Goal: Task Accomplishment & Management: Complete application form

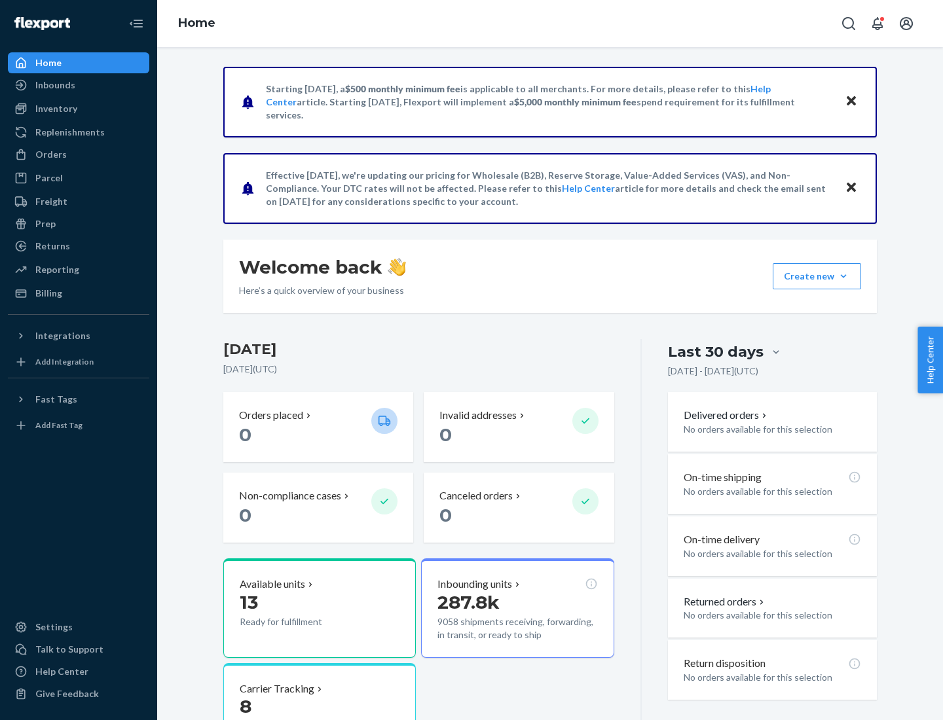
click at [844, 276] on button "Create new Create new inbound Create new order Create new product" at bounding box center [817, 276] width 88 height 26
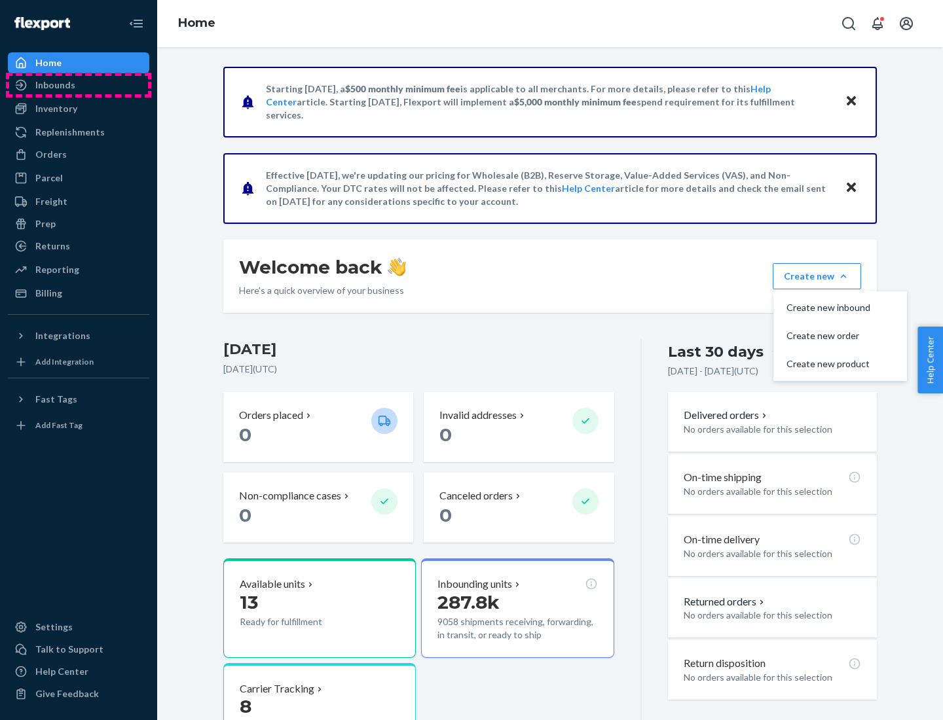
click at [79, 85] on div "Inbounds" at bounding box center [78, 85] width 139 height 18
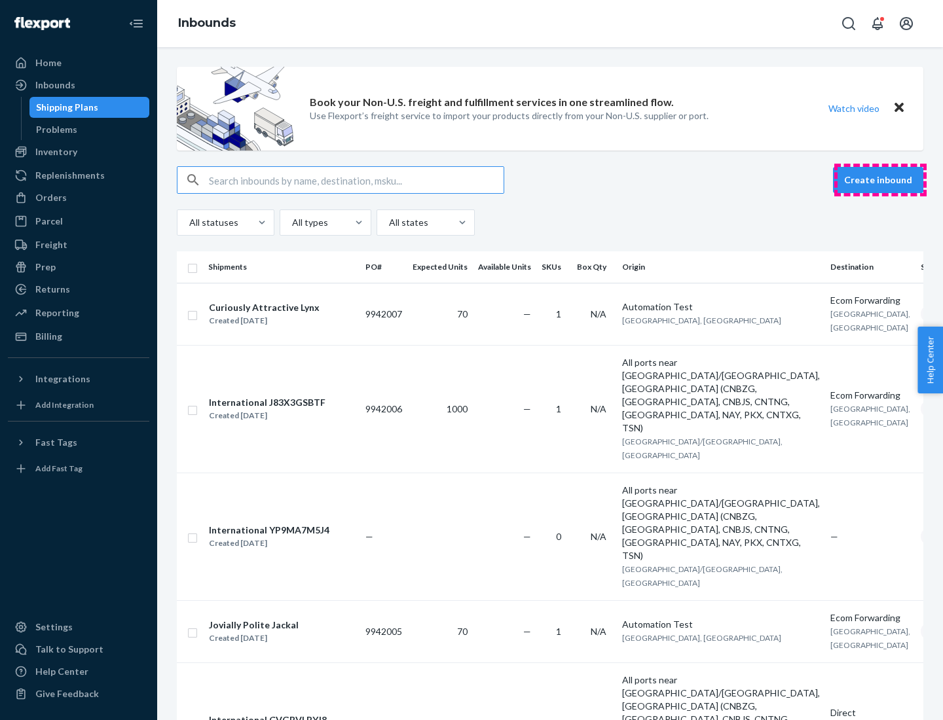
click at [880, 180] on button "Create inbound" at bounding box center [878, 180] width 90 height 26
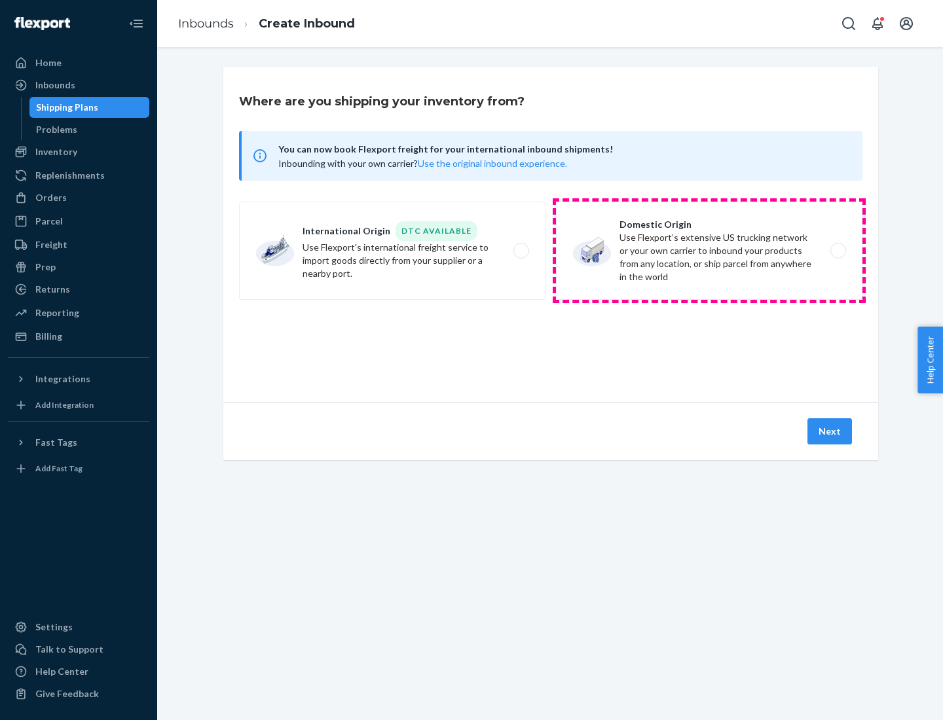
click at [709, 251] on label "Domestic Origin Use Flexport’s extensive US trucking network or your own carrie…" at bounding box center [709, 251] width 306 height 98
click at [838, 251] on input "Domestic Origin Use Flexport’s extensive US trucking network or your own carrie…" at bounding box center [842, 251] width 9 height 9
radio input "true"
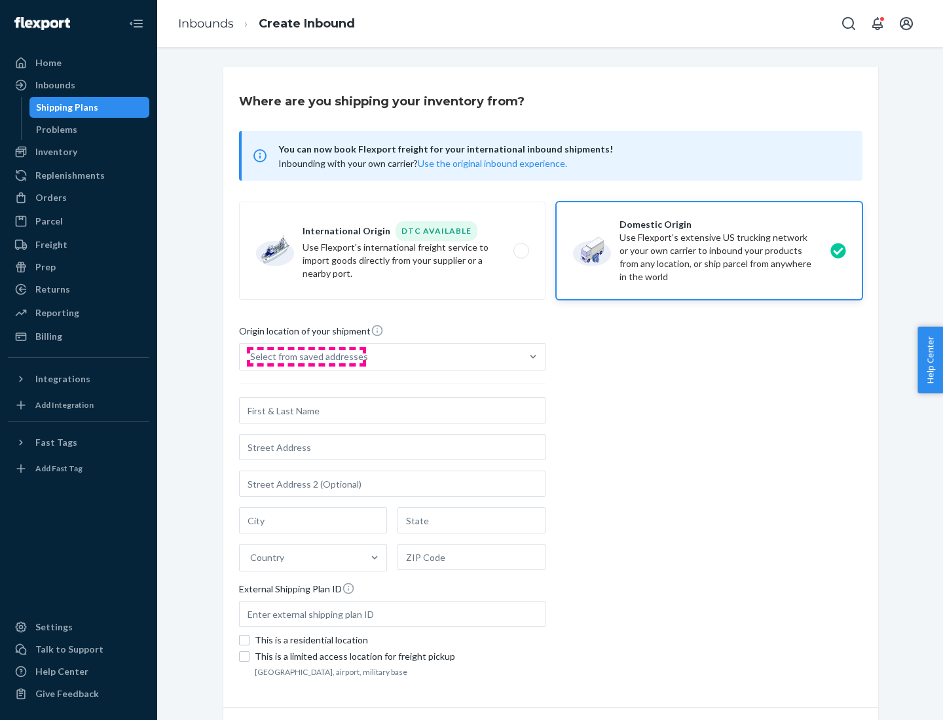
click at [306, 357] on div "Select from saved addresses" at bounding box center [309, 356] width 118 height 13
click at [251, 357] on input "Select from saved addresses" at bounding box center [250, 356] width 1 height 13
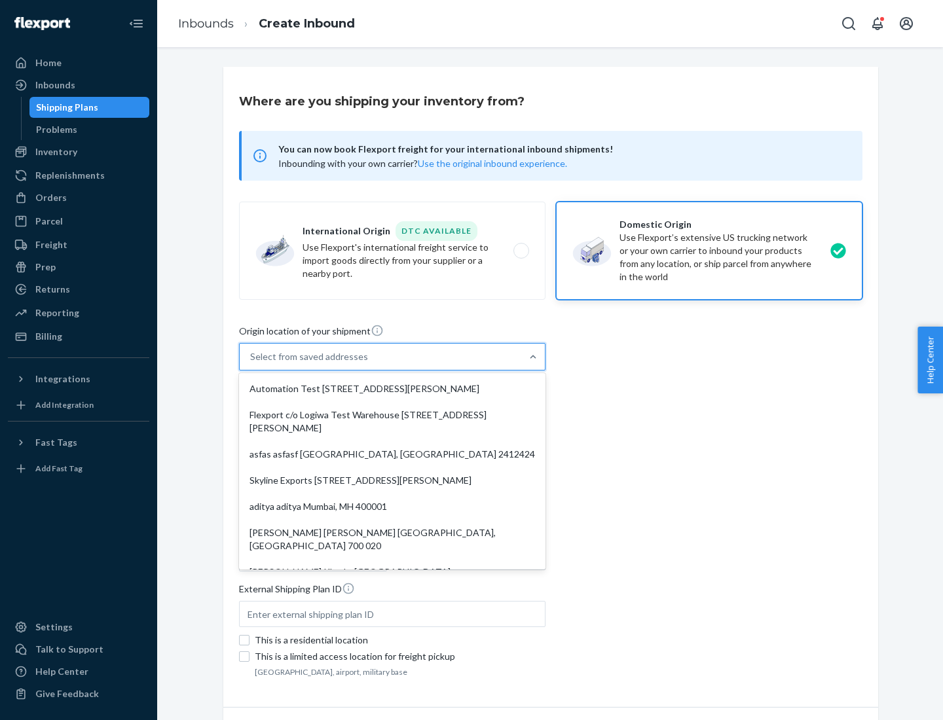
scroll to position [5, 0]
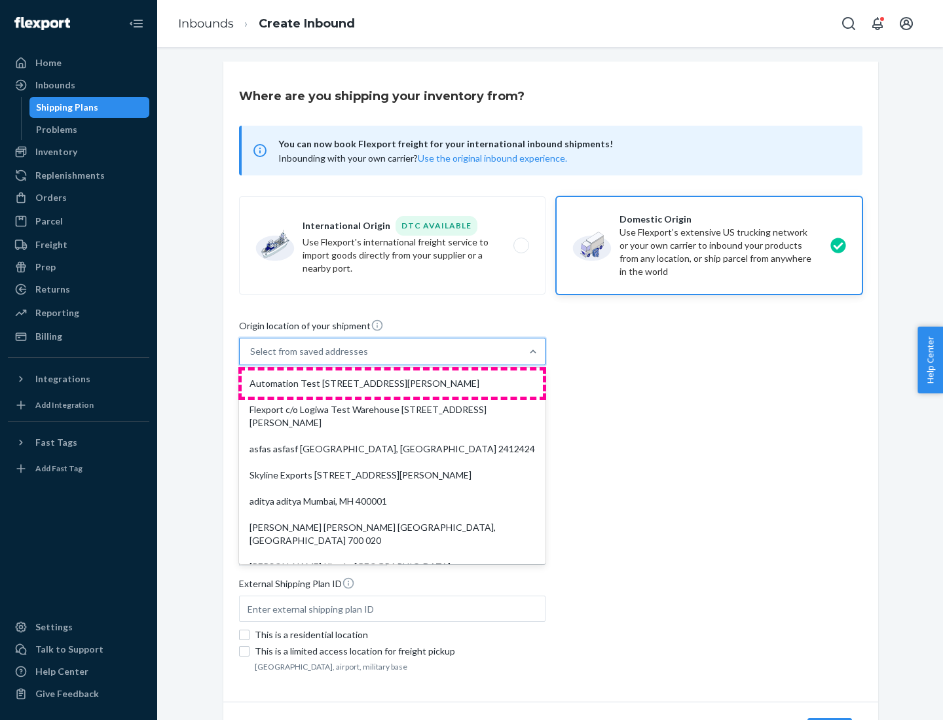
click at [392, 384] on div "Automation Test [STREET_ADDRESS][PERSON_NAME]" at bounding box center [392, 384] width 301 height 26
click at [251, 358] on input "option Automation Test [STREET_ADDRESS][PERSON_NAME]. 9 results available. Use …" at bounding box center [250, 351] width 1 height 13
type input "Automation Test"
type input "9th Floor"
type input "[GEOGRAPHIC_DATA]"
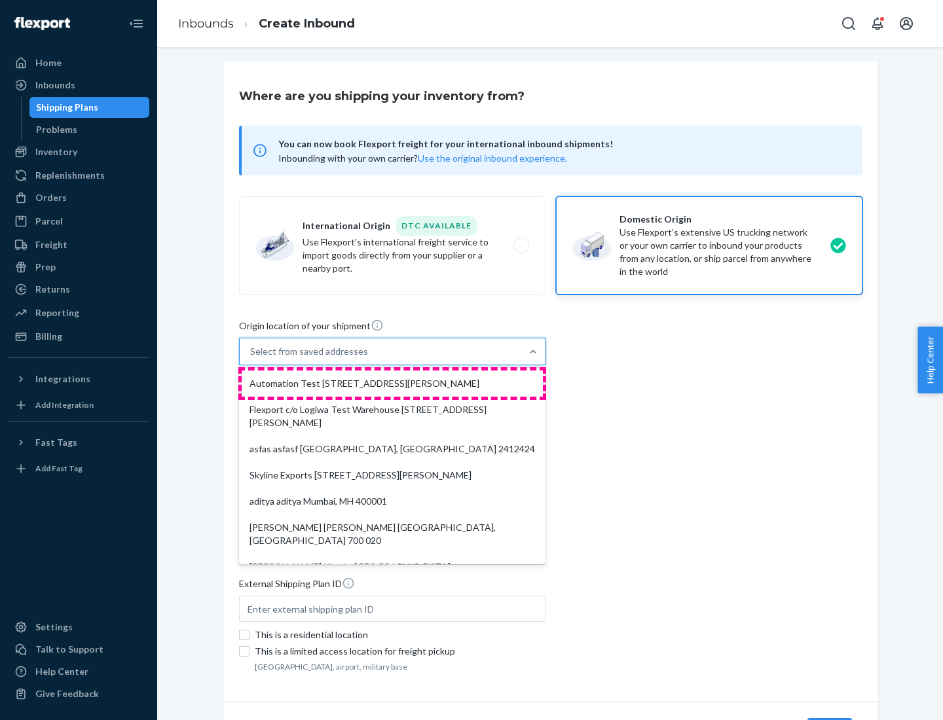
type input "CA"
type input "94104"
type input "[STREET_ADDRESS][PERSON_NAME]"
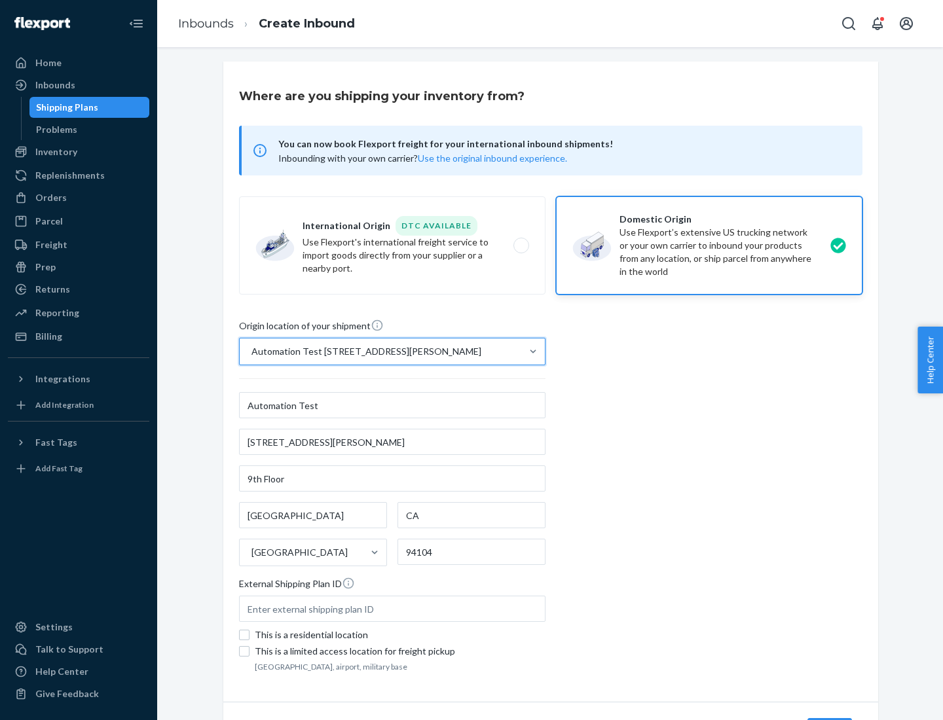
scroll to position [77, 0]
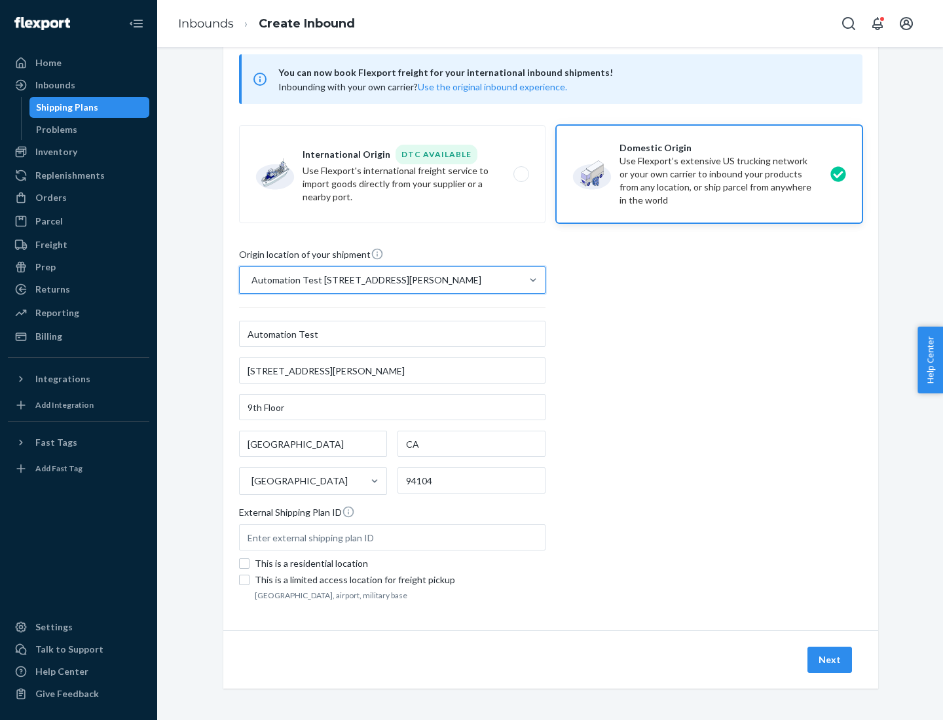
click at [830, 660] on button "Next" at bounding box center [830, 660] width 45 height 26
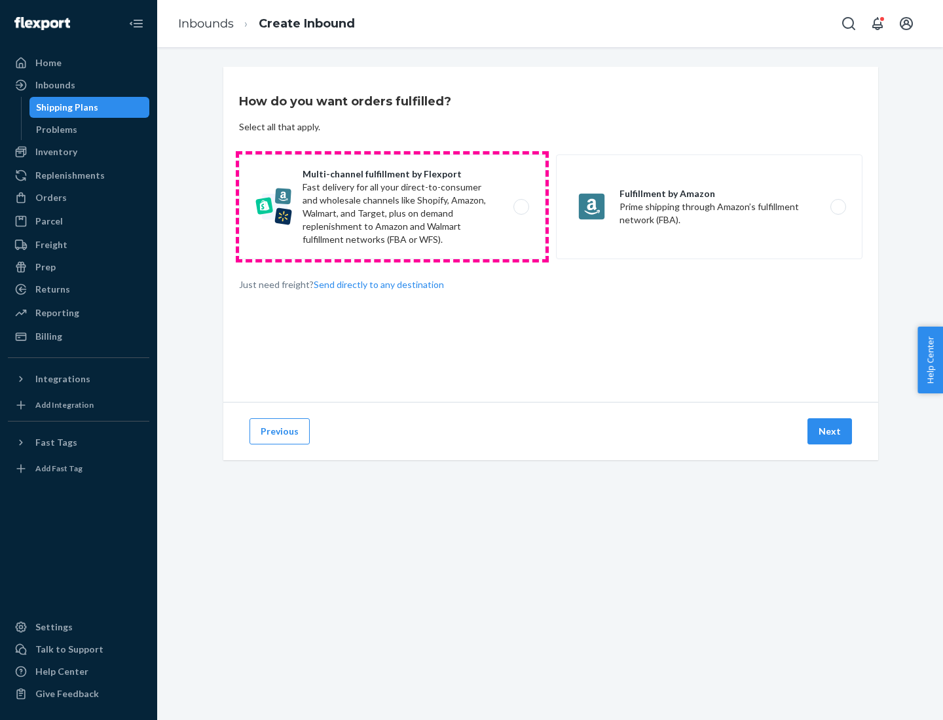
click at [392, 207] on label "Multi-channel fulfillment by Flexport Fast delivery for all your direct-to-cons…" at bounding box center [392, 207] width 306 height 105
click at [521, 207] on input "Multi-channel fulfillment by Flexport Fast delivery for all your direct-to-cons…" at bounding box center [525, 207] width 9 height 9
radio input "true"
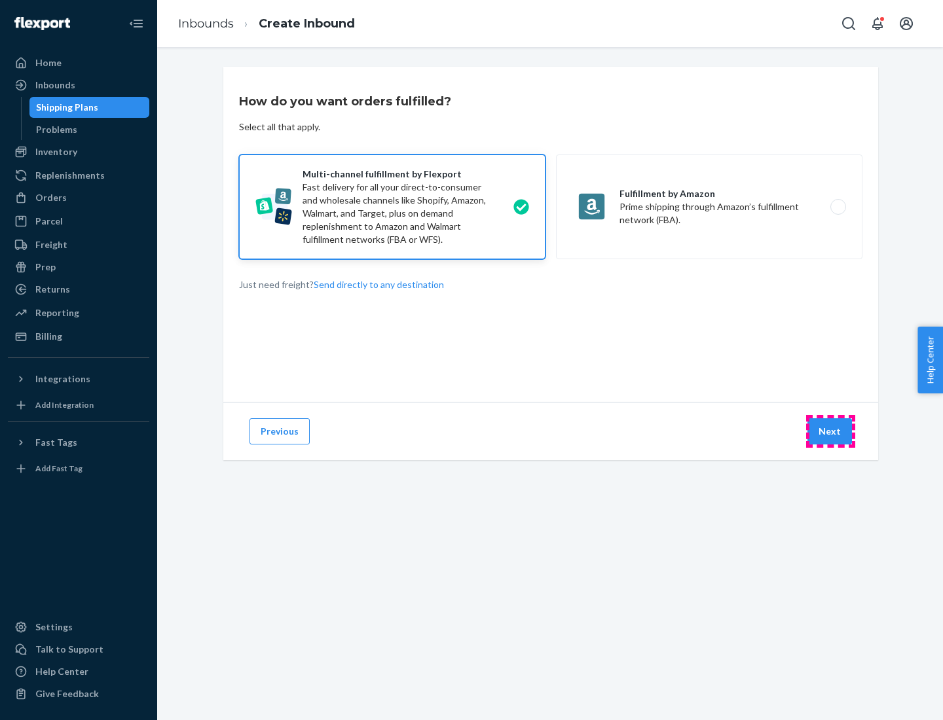
click at [830, 432] on button "Next" at bounding box center [830, 431] width 45 height 26
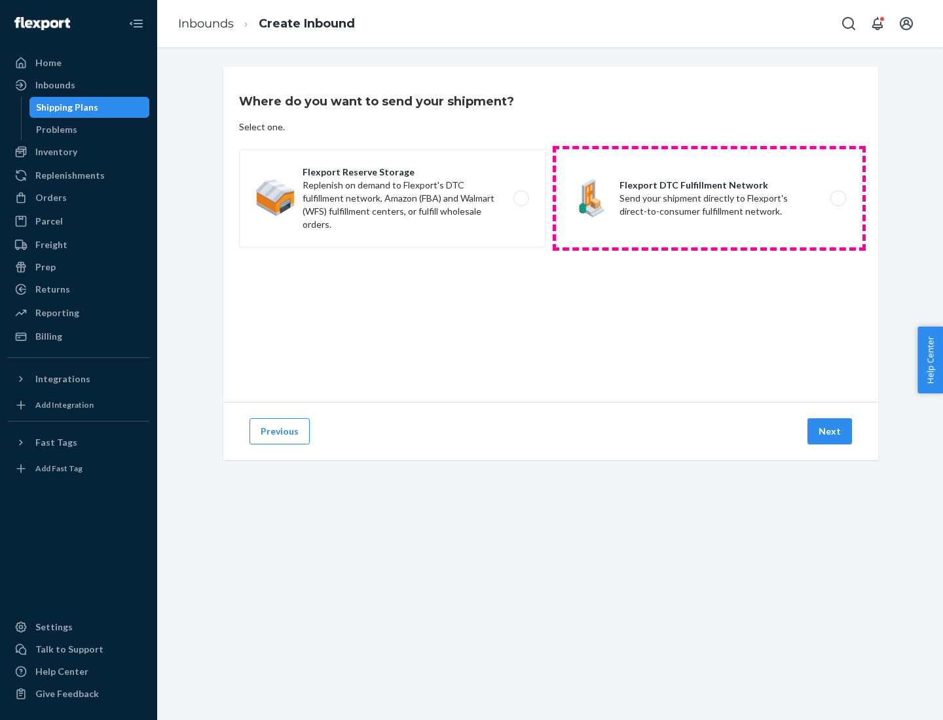
click at [709, 198] on label "Flexport DTC Fulfillment Network Send your shipment directly to Flexport's dire…" at bounding box center [709, 198] width 306 height 98
click at [838, 198] on input "Flexport DTC Fulfillment Network Send your shipment directly to Flexport's dire…" at bounding box center [842, 199] width 9 height 9
radio input "true"
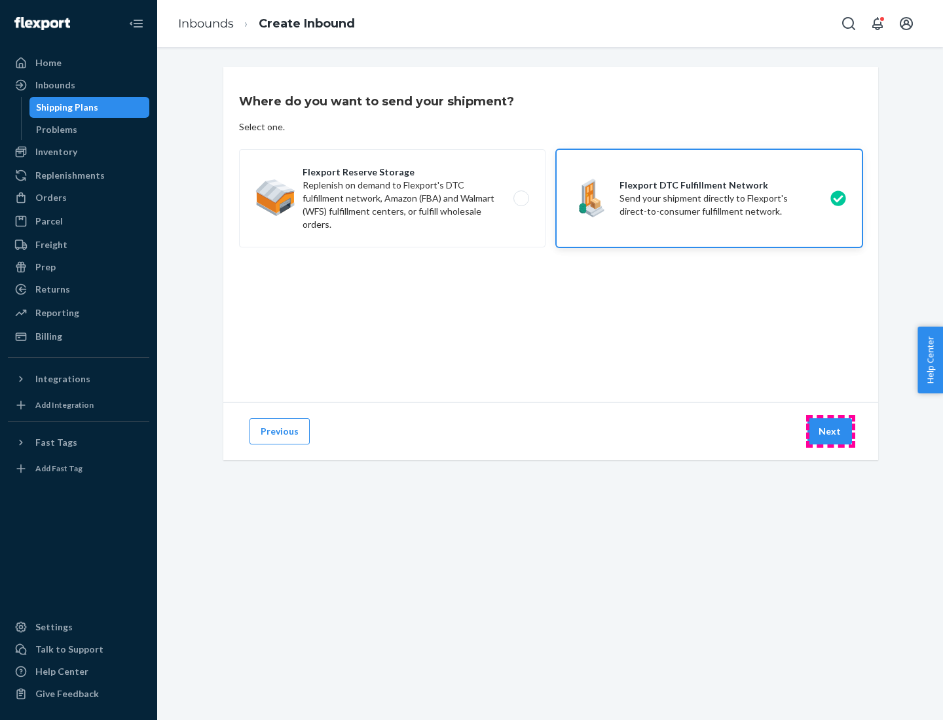
click at [830, 432] on button "Next" at bounding box center [830, 431] width 45 height 26
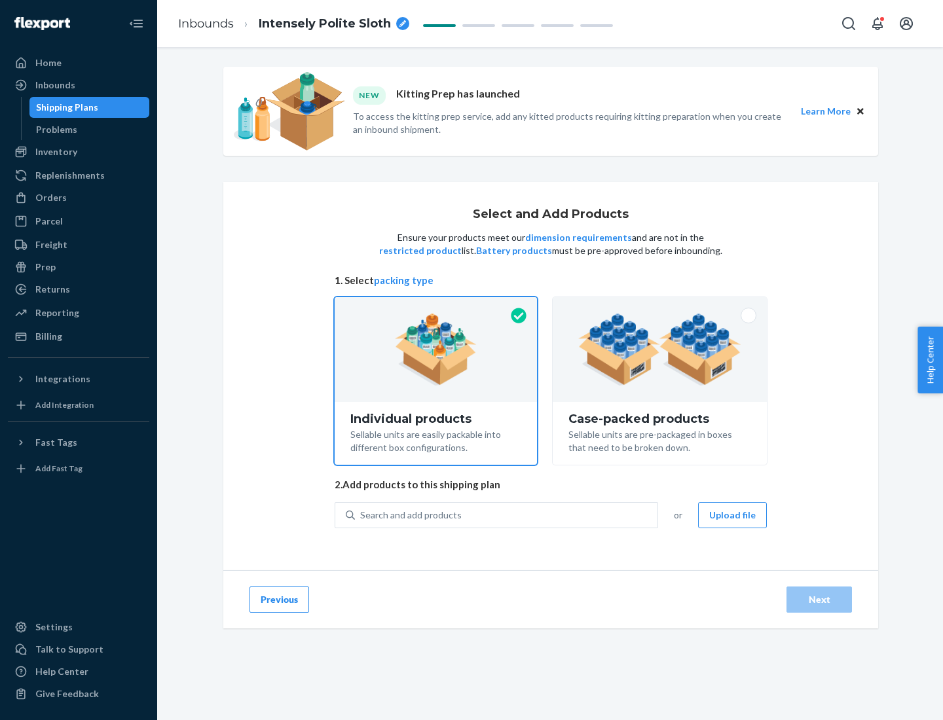
click at [660, 350] on img at bounding box center [659, 350] width 163 height 72
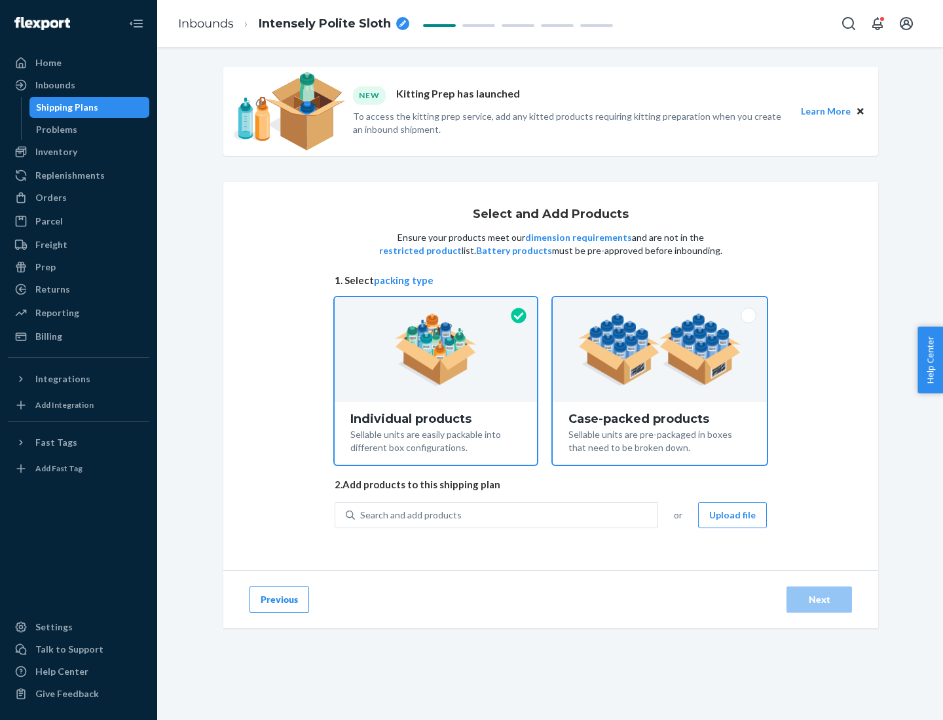
click at [660, 306] on input "Case-packed products Sellable units are pre-packaged in boxes that need to be b…" at bounding box center [660, 301] width 9 height 9
radio input "true"
radio input "false"
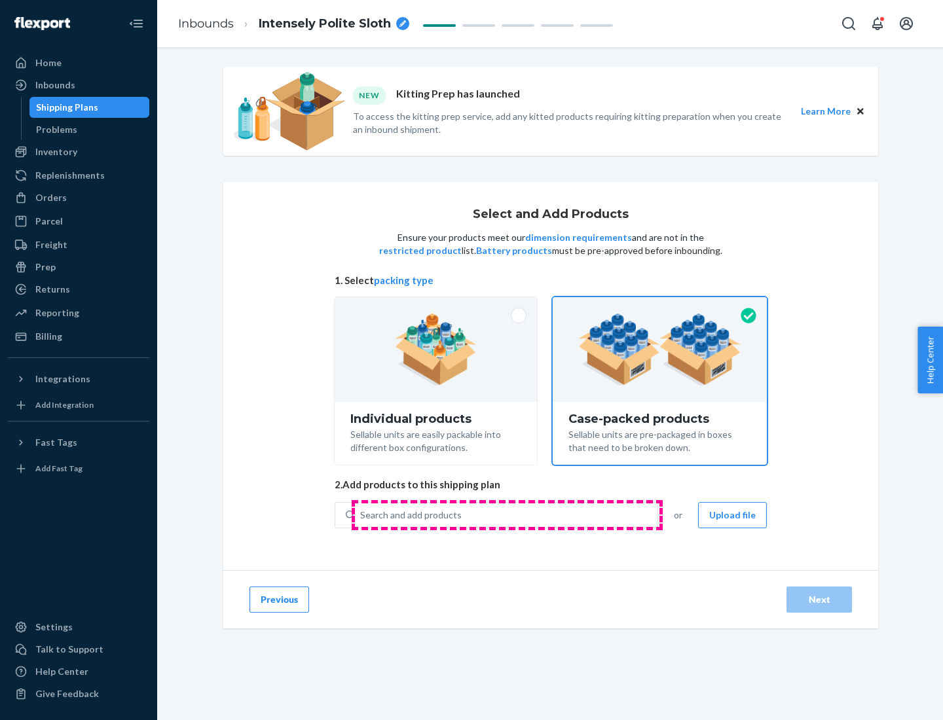
click at [507, 515] on div "Search and add products" at bounding box center [506, 516] width 303 height 24
click at [362, 515] on input "Search and add products" at bounding box center [360, 515] width 1 height 13
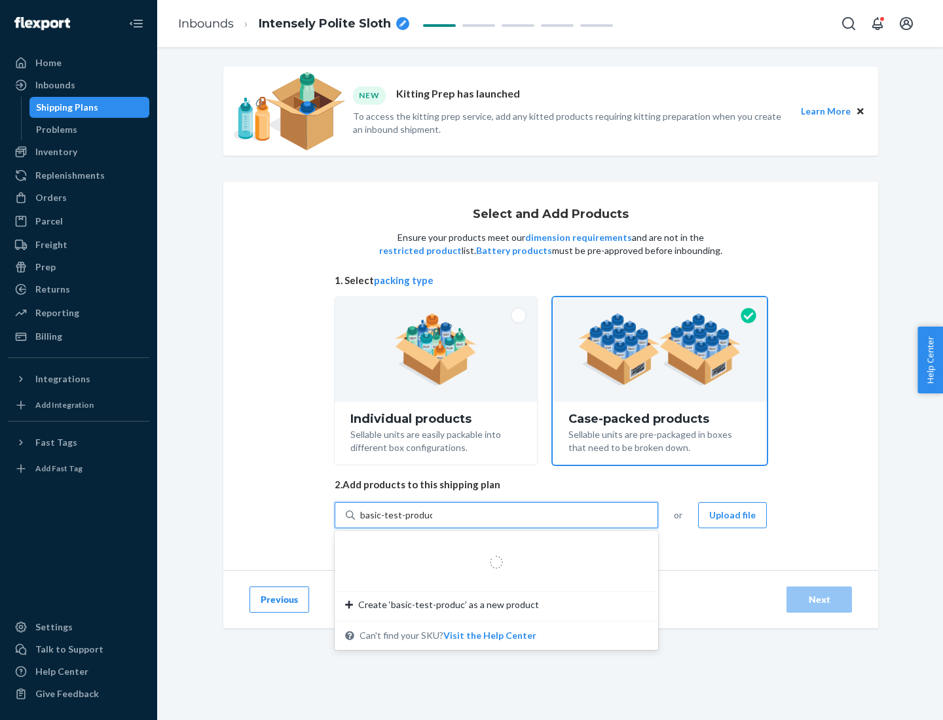
type input "basic-test-product-1"
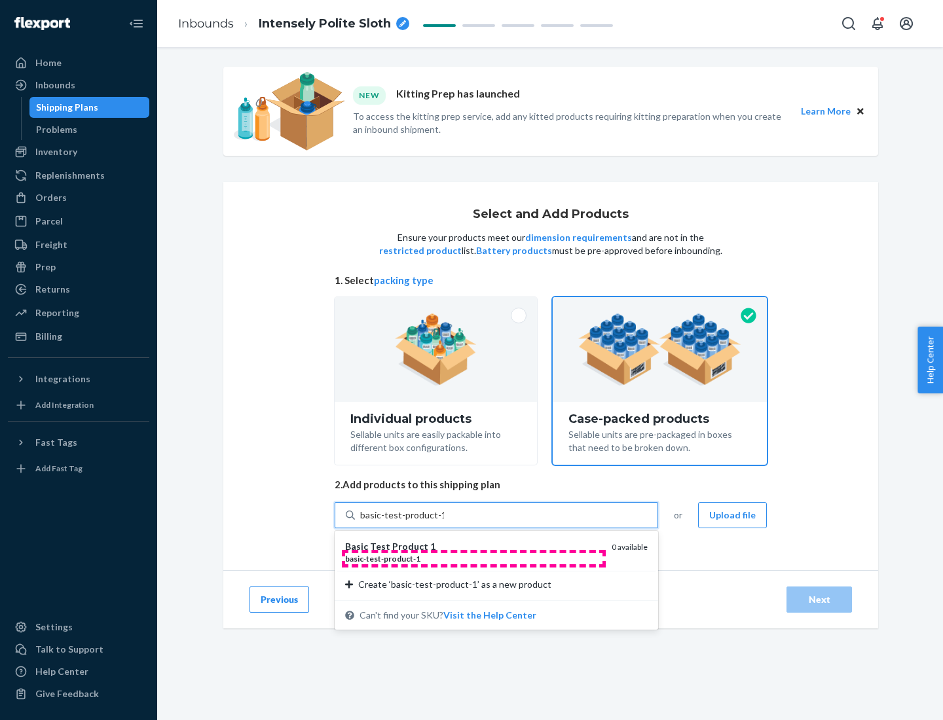
click at [473, 559] on div "basic - test - product - 1" at bounding box center [473, 558] width 256 height 11
click at [444, 522] on input "basic-test-product-1" at bounding box center [402, 515] width 84 height 13
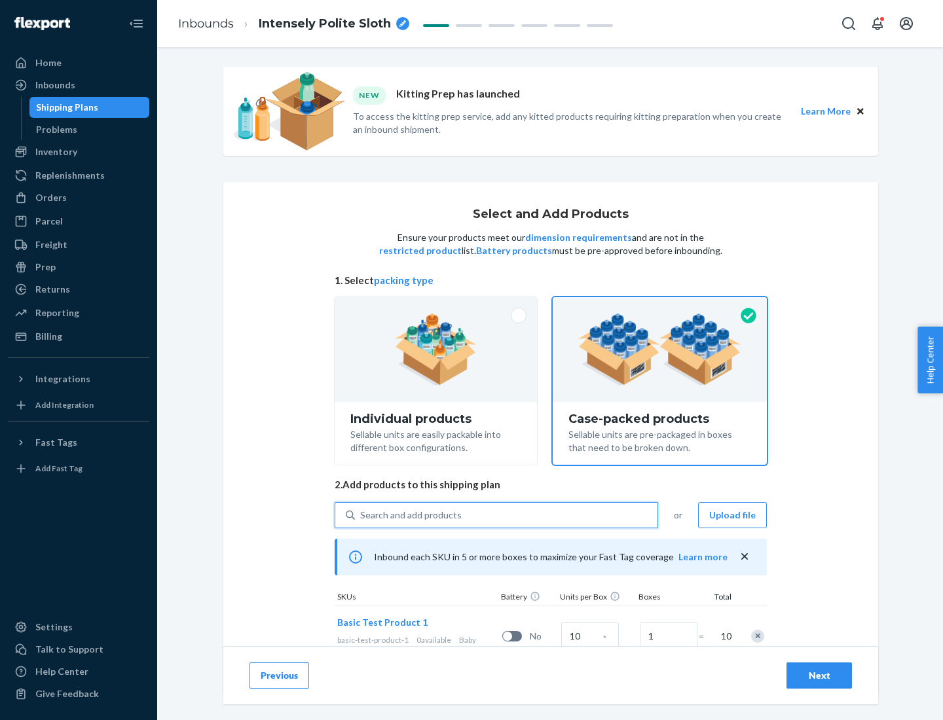
scroll to position [47, 0]
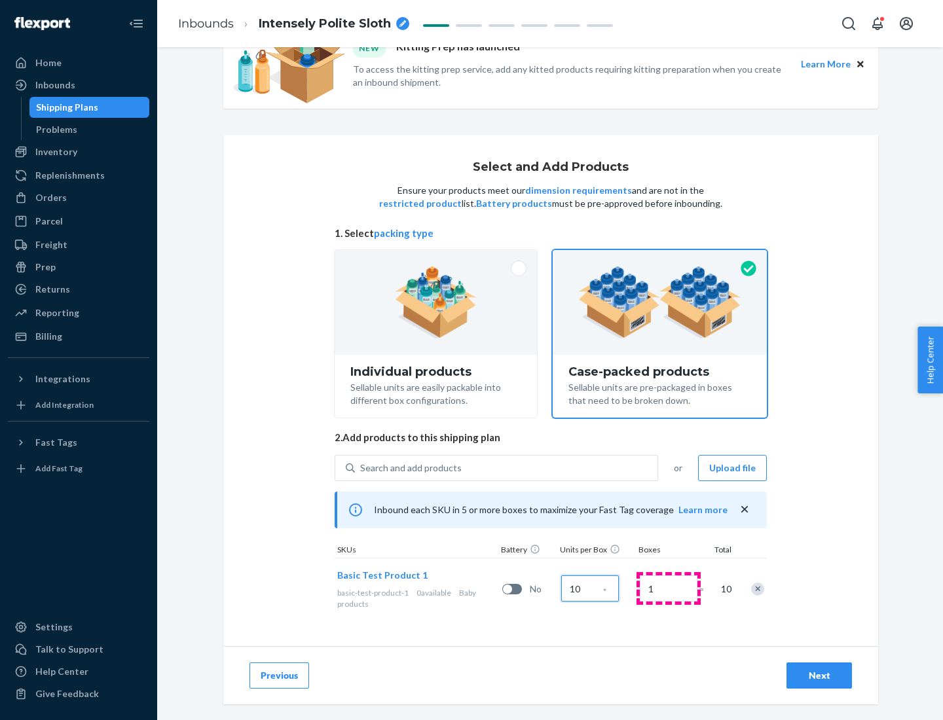
type input "10"
type input "7"
click at [819, 676] on div "Next" at bounding box center [819, 675] width 43 height 13
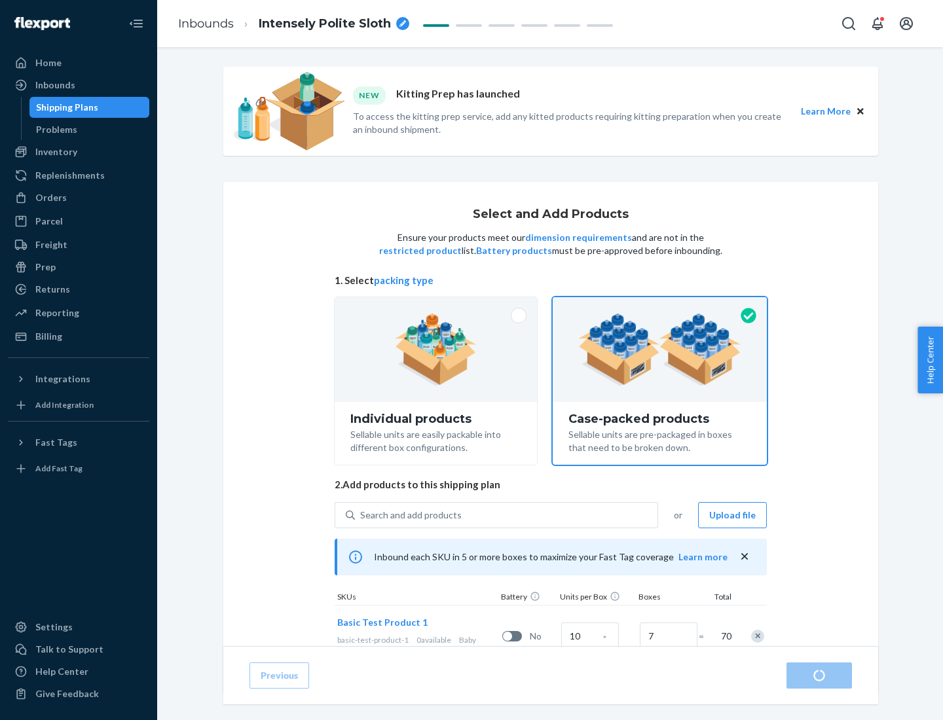
radio input "true"
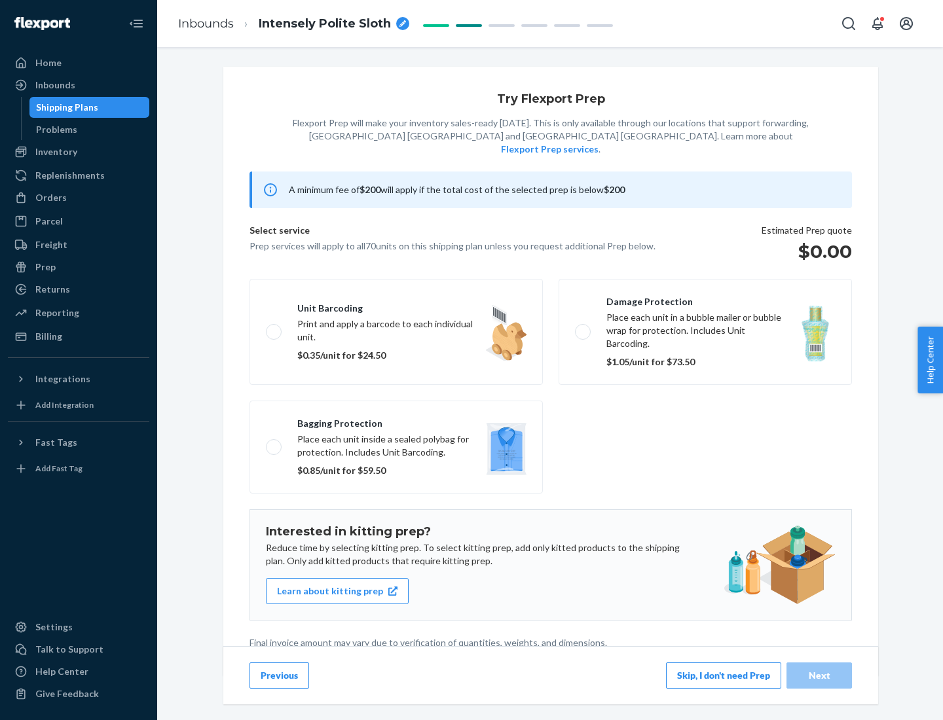
scroll to position [3, 0]
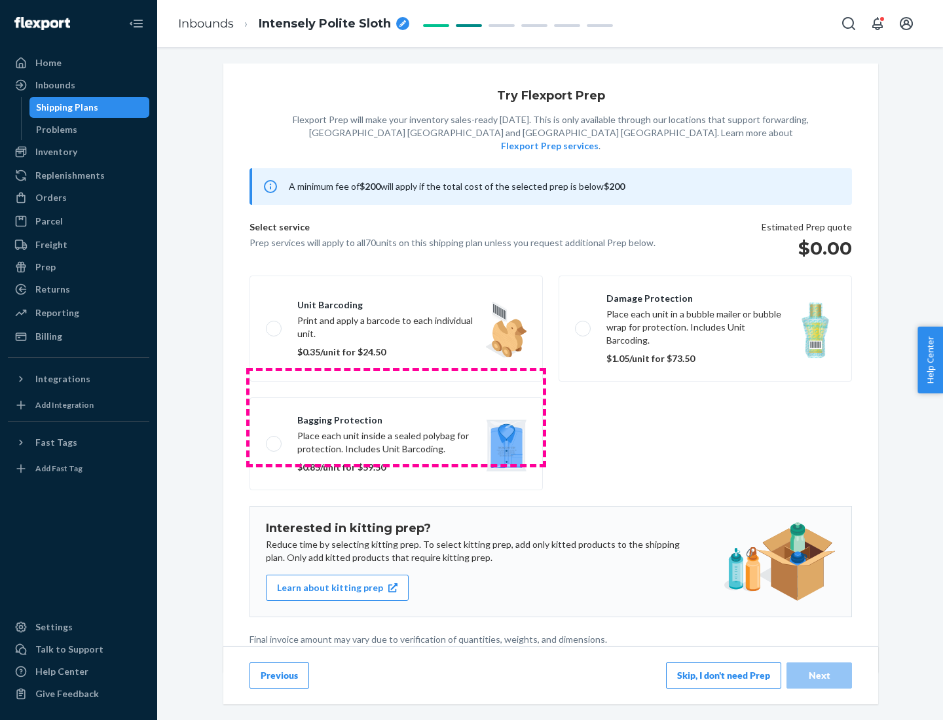
click at [396, 417] on label "Bagging protection Place each unit inside a sealed polybag for protection. Incl…" at bounding box center [396, 444] width 293 height 93
click at [274, 439] on input "Bagging protection Place each unit inside a sealed polybag for protection. Incl…" at bounding box center [270, 443] width 9 height 9
checkbox input "true"
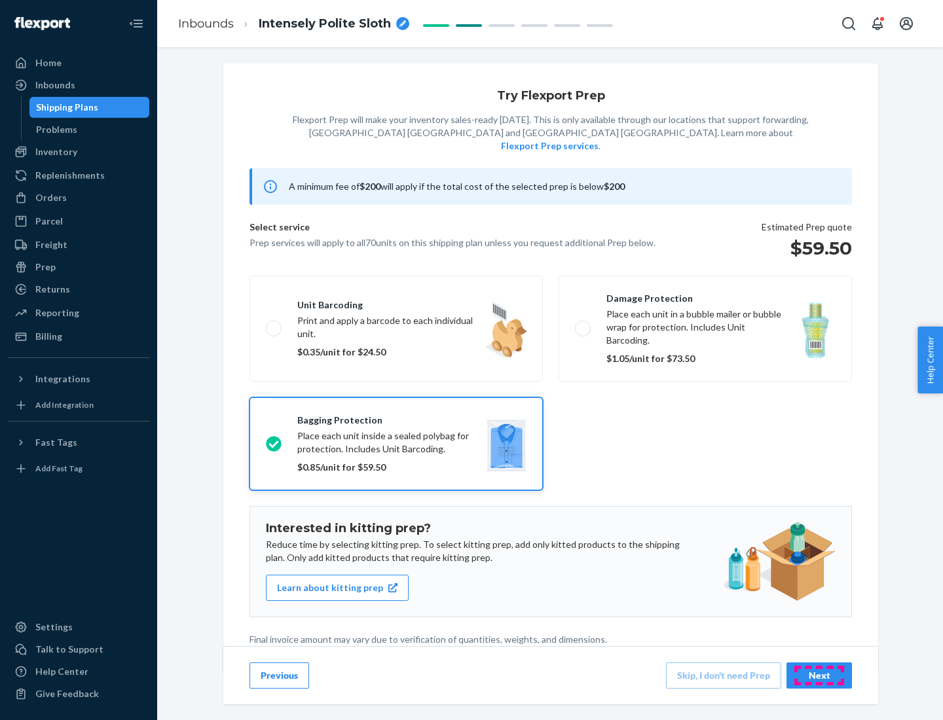
click at [819, 675] on div "Next" at bounding box center [819, 675] width 43 height 13
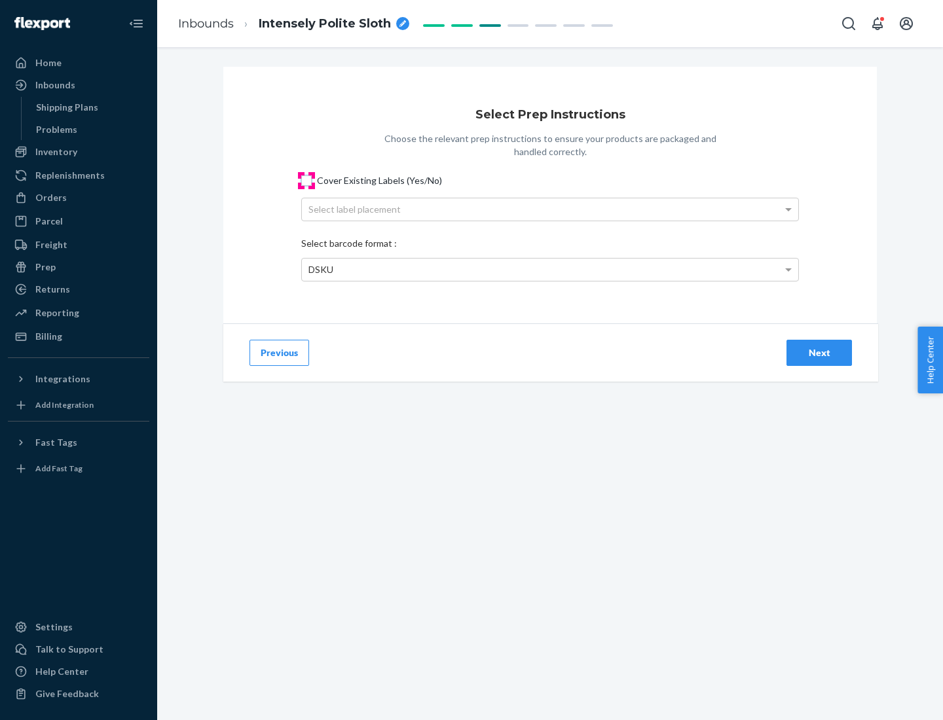
click at [306, 180] on input "Cover Existing Labels (Yes/No)" at bounding box center [306, 181] width 10 height 10
checkbox input "true"
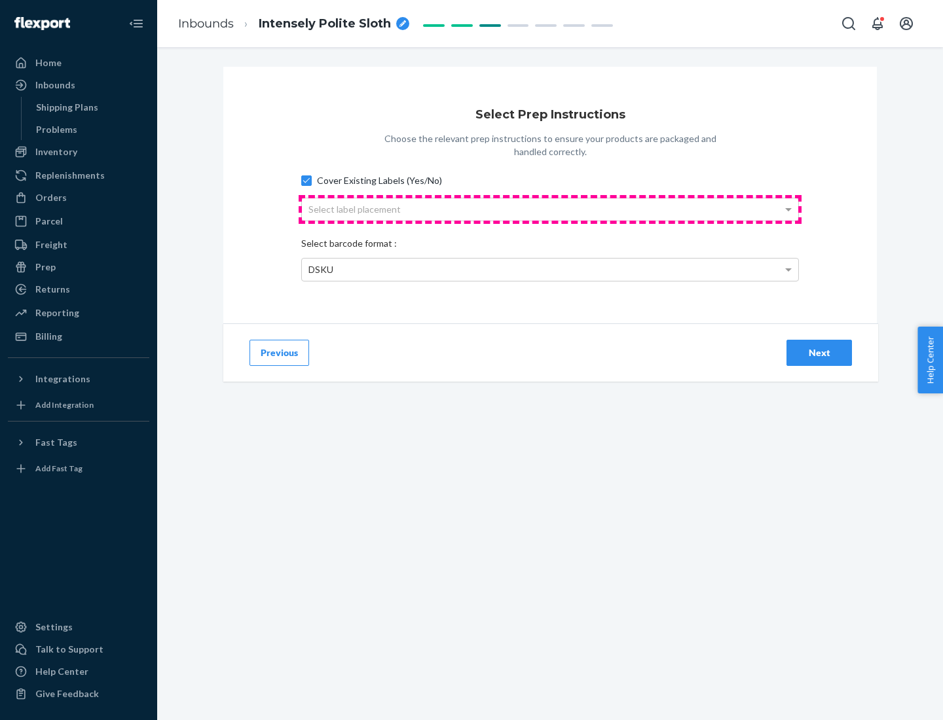
click at [550, 209] on div "Select label placement" at bounding box center [550, 209] width 496 height 22
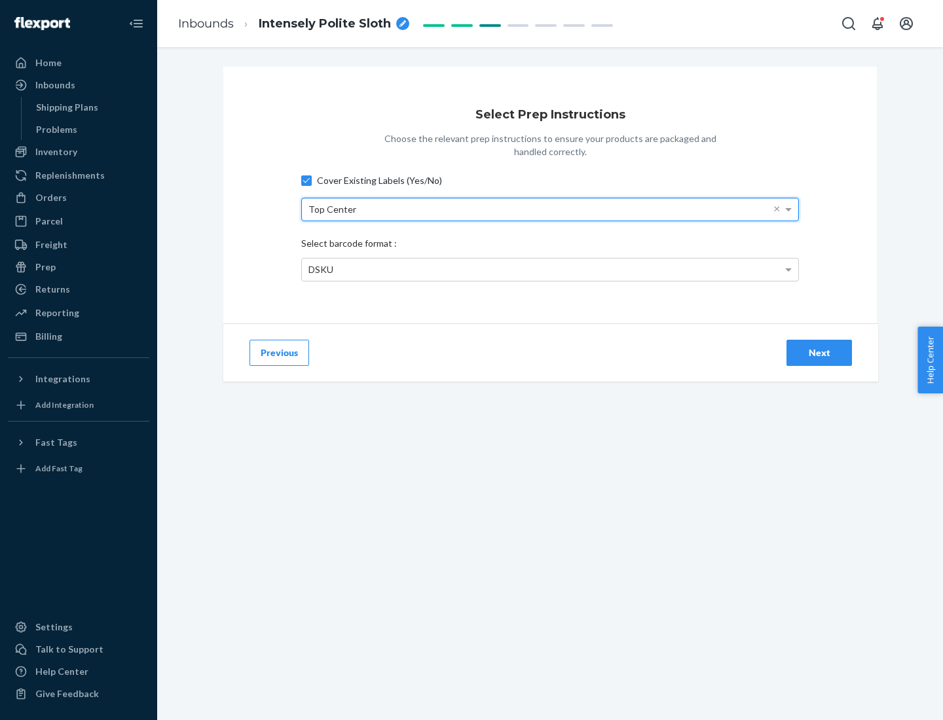
click at [550, 269] on div "DSKU" at bounding box center [550, 270] width 496 height 22
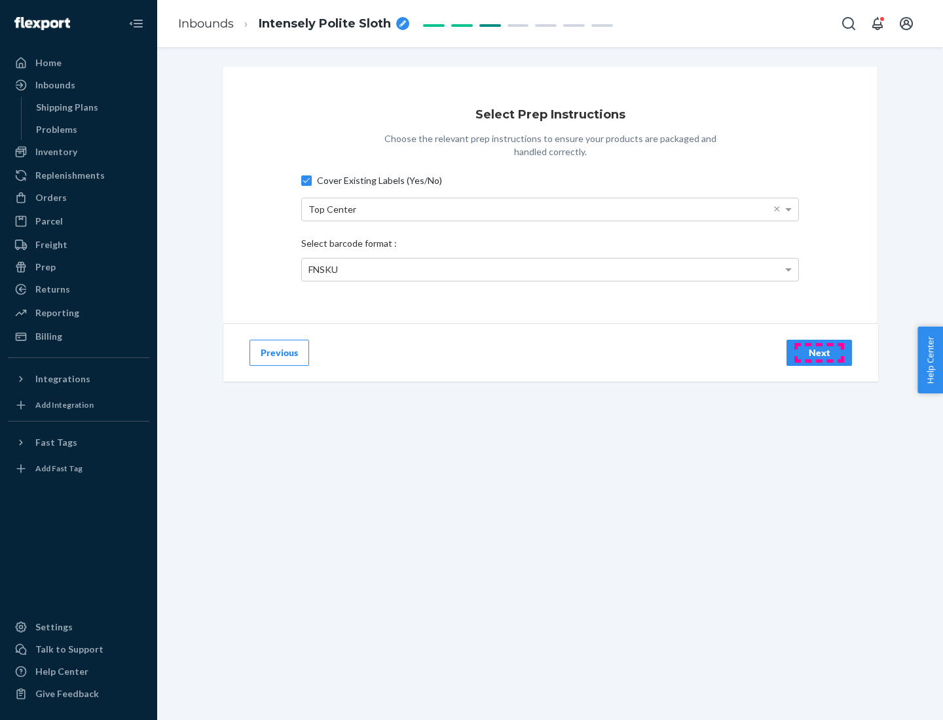
click at [819, 352] on div "Next" at bounding box center [819, 352] width 43 height 13
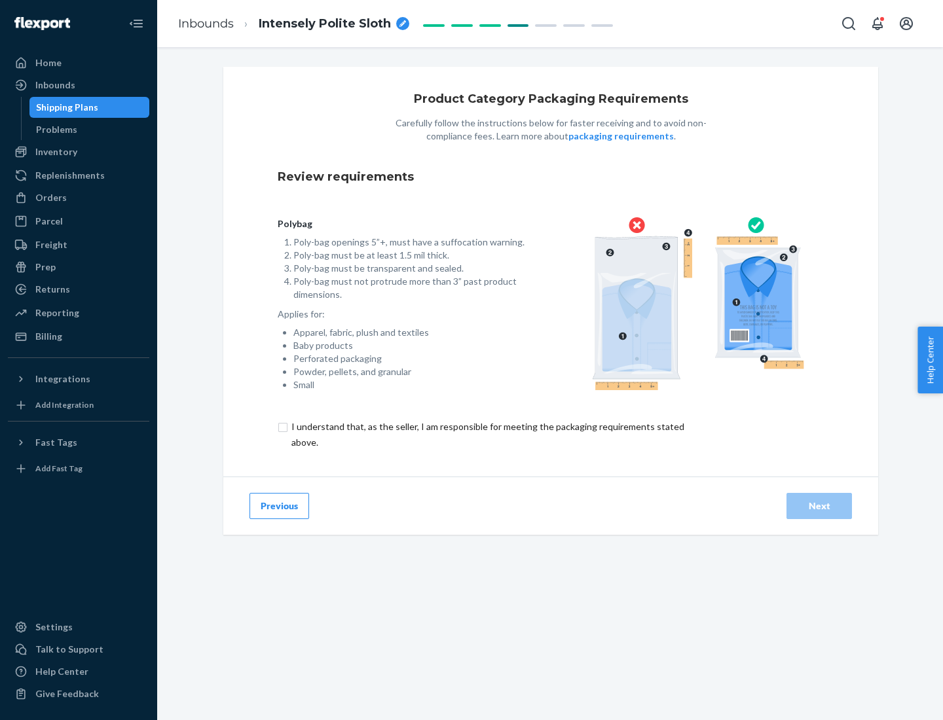
click at [487, 434] on input "checkbox" at bounding box center [496, 434] width 436 height 31
checkbox input "true"
click at [819, 506] on div "Next" at bounding box center [819, 506] width 43 height 13
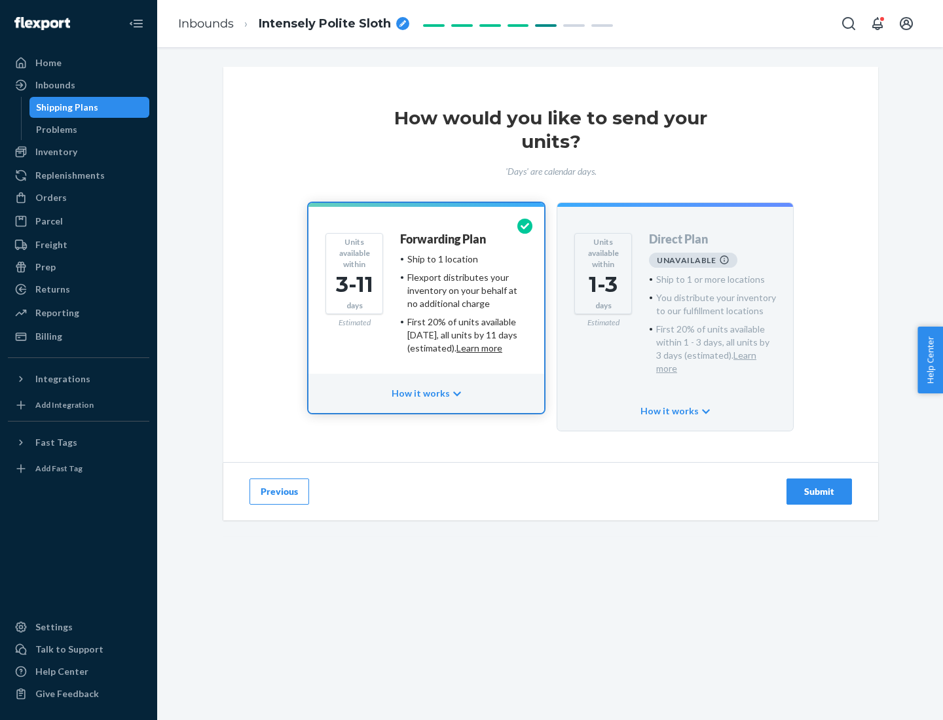
click at [444, 239] on h4 "Forwarding Plan" at bounding box center [443, 239] width 86 height 13
click at [819, 485] on div "Submit" at bounding box center [819, 491] width 43 height 13
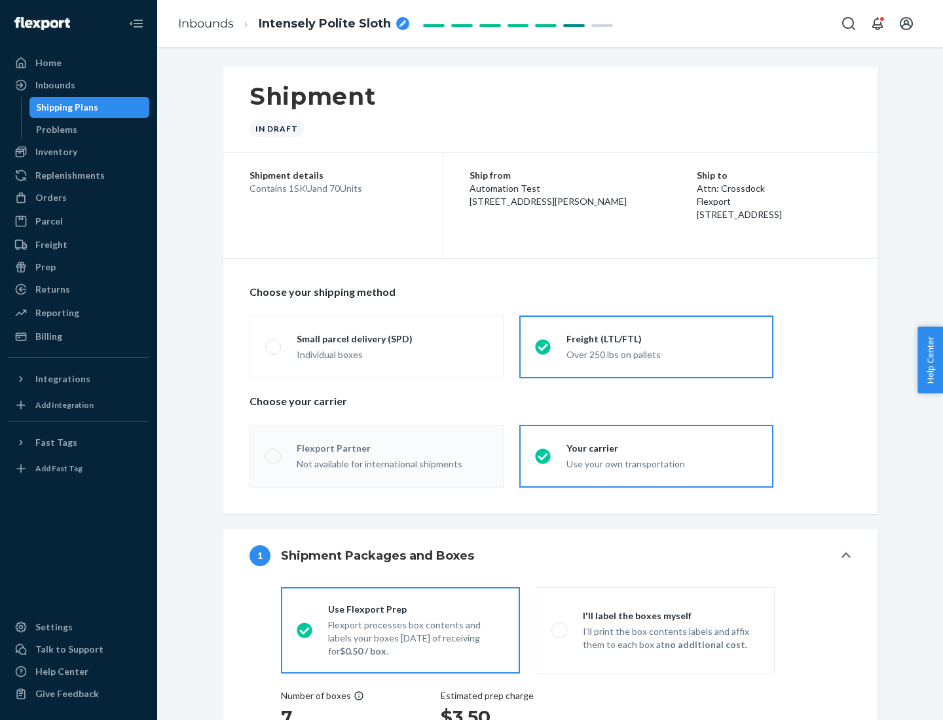
radio input "true"
radio input "false"
radio input "true"
radio input "false"
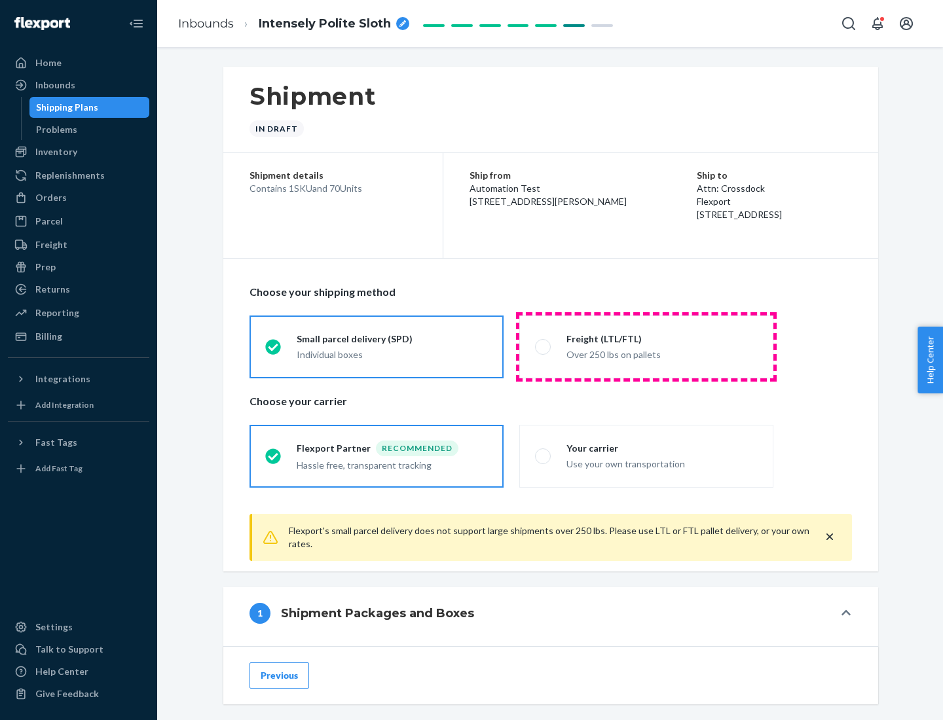
click at [646, 346] on div "Over 250 lbs on pallets" at bounding box center [661, 354] width 191 height 16
click at [544, 346] on input "Freight (LTL/FTL) Over 250 lbs on pallets" at bounding box center [539, 347] width 9 height 9
radio input "true"
radio input "false"
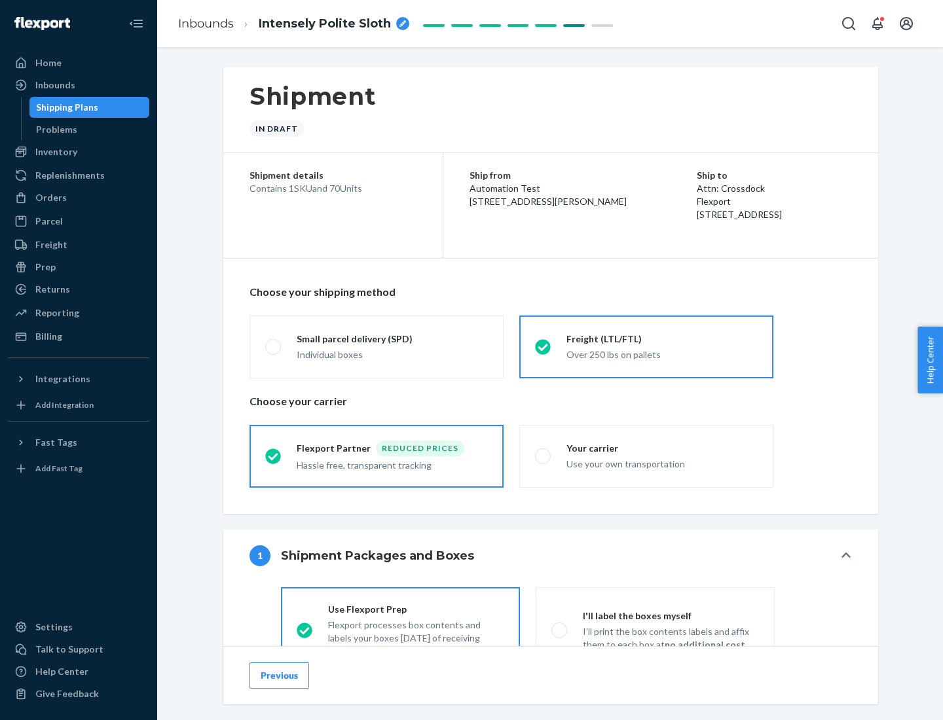
scroll to position [73, 0]
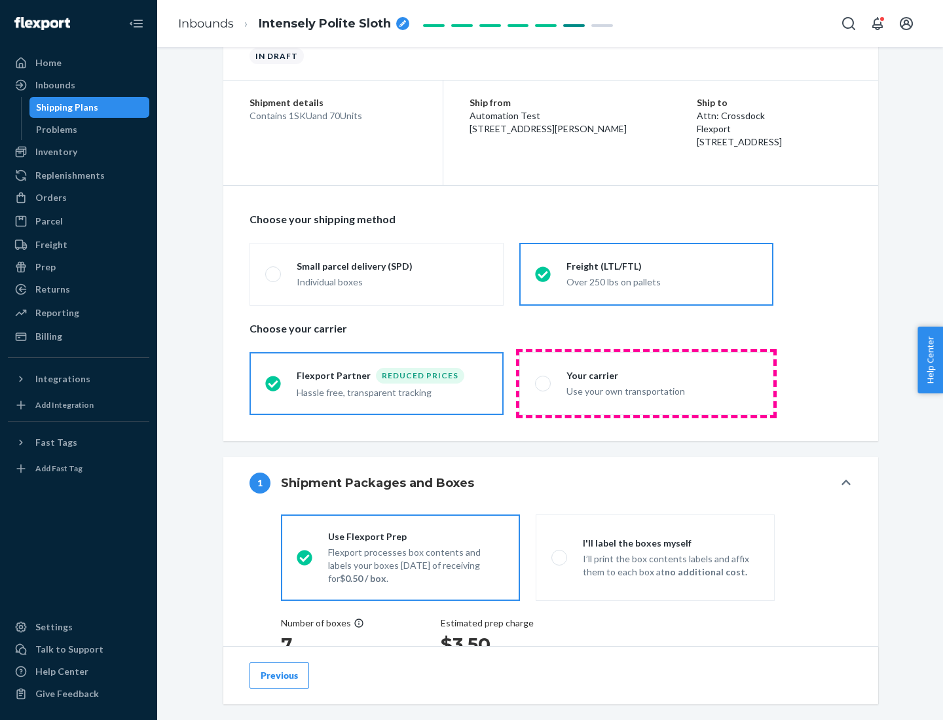
click at [646, 383] on div "Use your own transportation" at bounding box center [661, 390] width 191 height 16
click at [544, 383] on input "Your carrier Use your own transportation" at bounding box center [539, 383] width 9 height 9
radio input "true"
radio input "false"
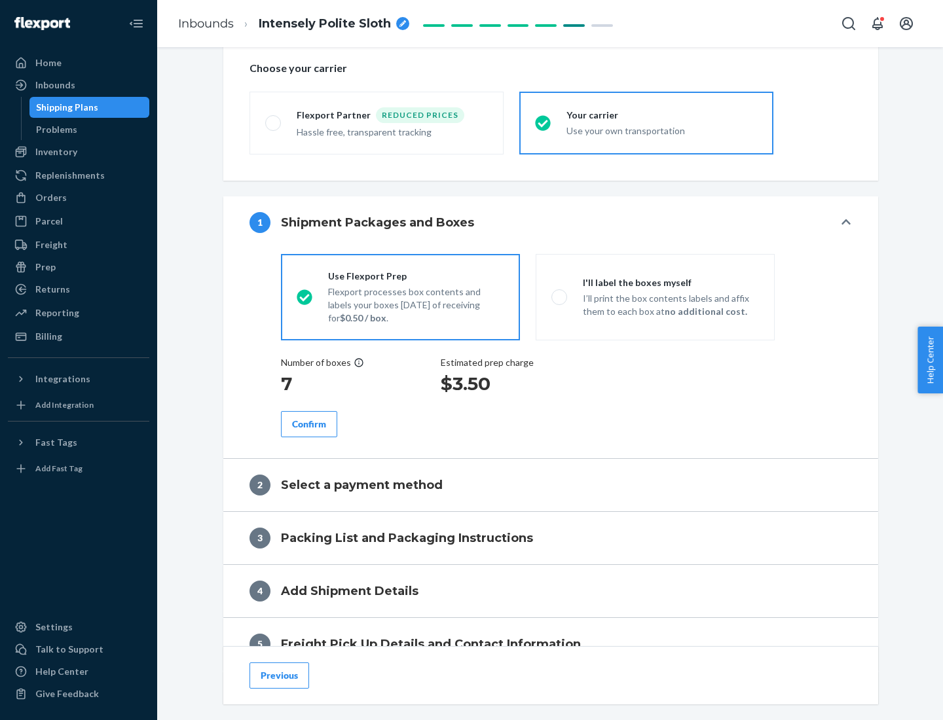
scroll to position [247, 0]
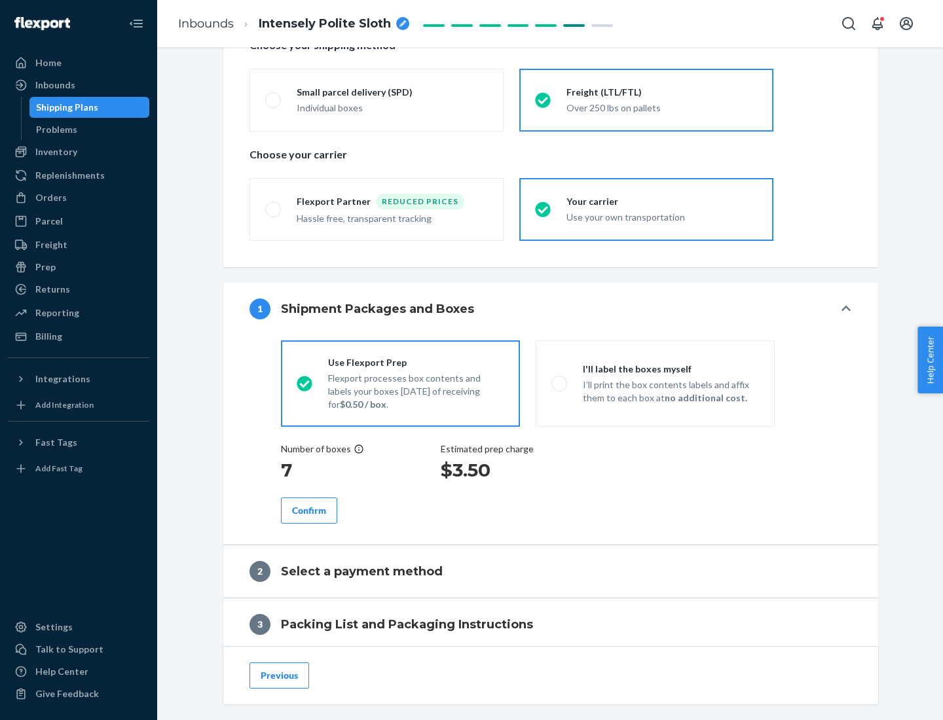
click at [655, 383] on p "I’ll print the box contents labels and affix them to each box at no additional …" at bounding box center [671, 392] width 176 height 26
click at [560, 383] on input "I'll label the boxes myself I’ll print the box contents labels and affix them t…" at bounding box center [555, 383] width 9 height 9
radio input "true"
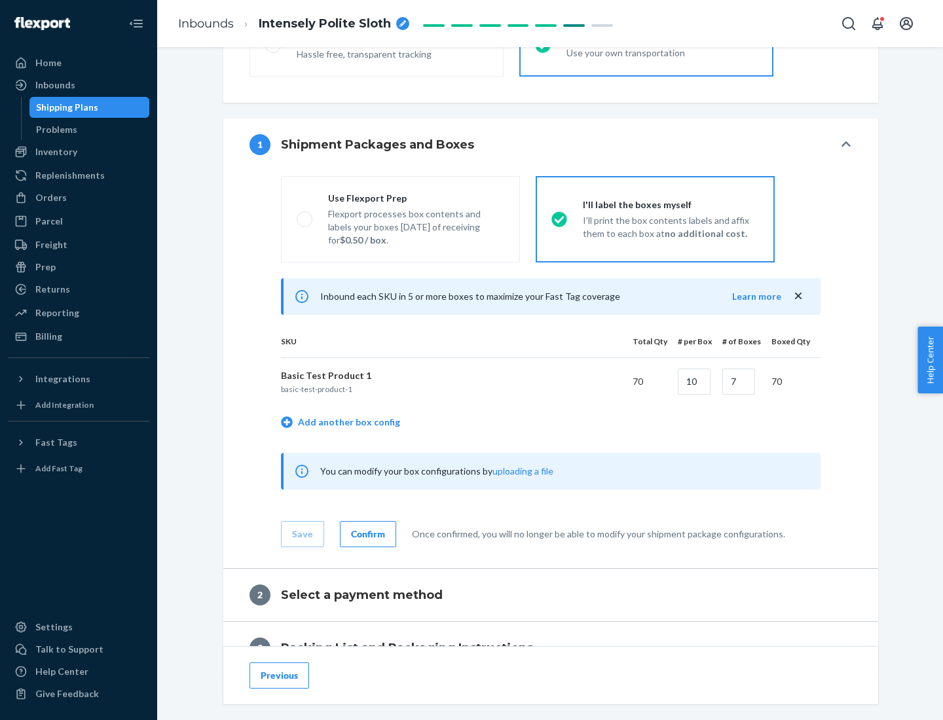
scroll to position [226, 0]
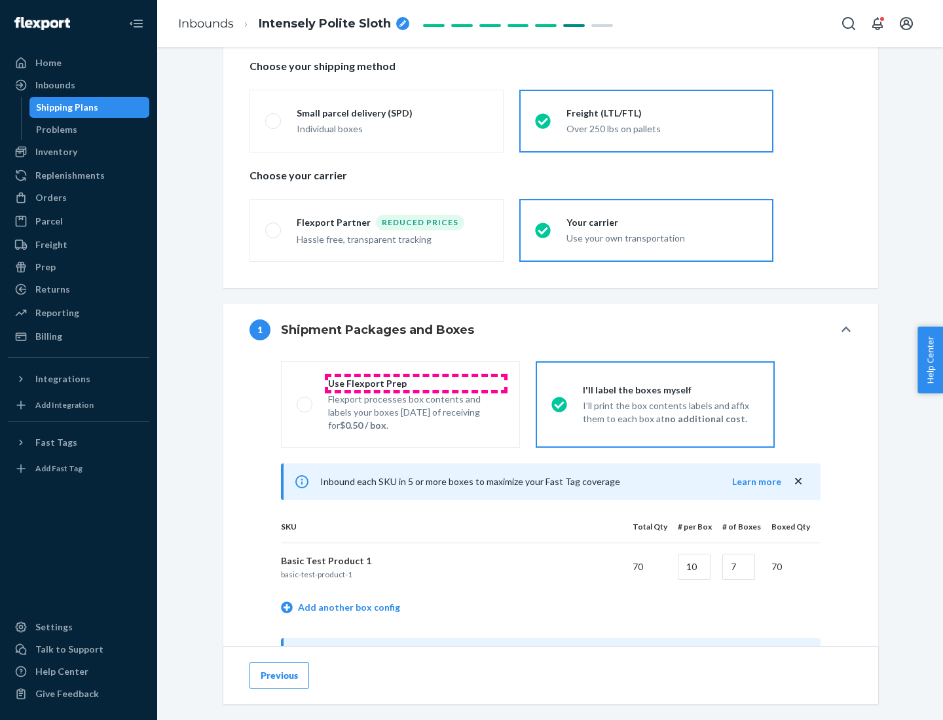
click at [416, 383] on div "Use Flexport Prep" at bounding box center [416, 383] width 176 height 13
click at [305, 400] on input "Use Flexport Prep Flexport processes box contents and labels your boxes [DATE] …" at bounding box center [301, 404] width 9 height 9
radio input "true"
radio input "false"
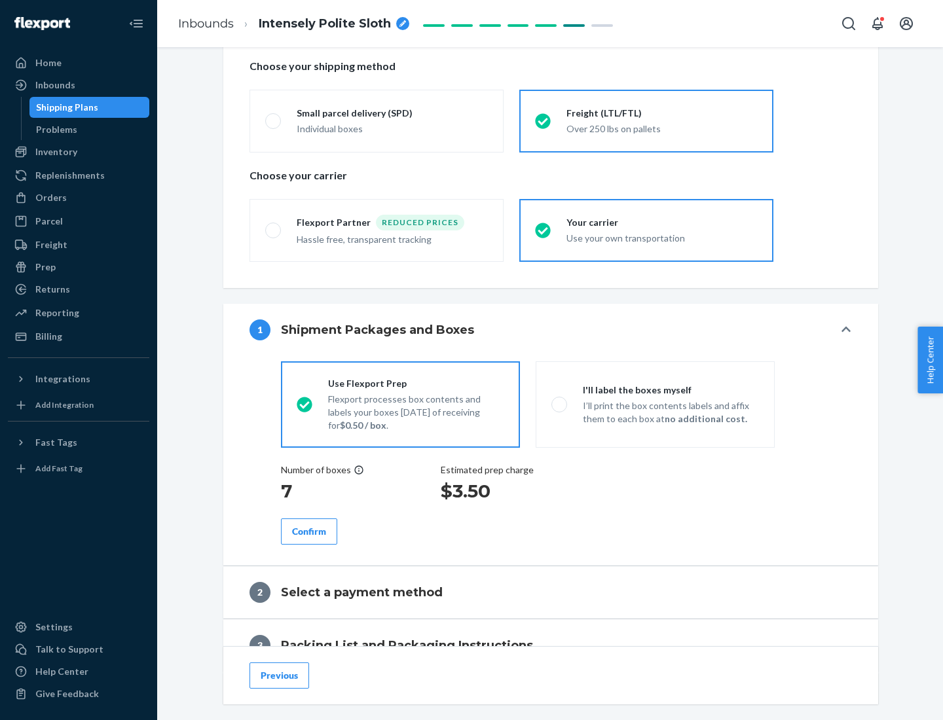
scroll to position [374, 0]
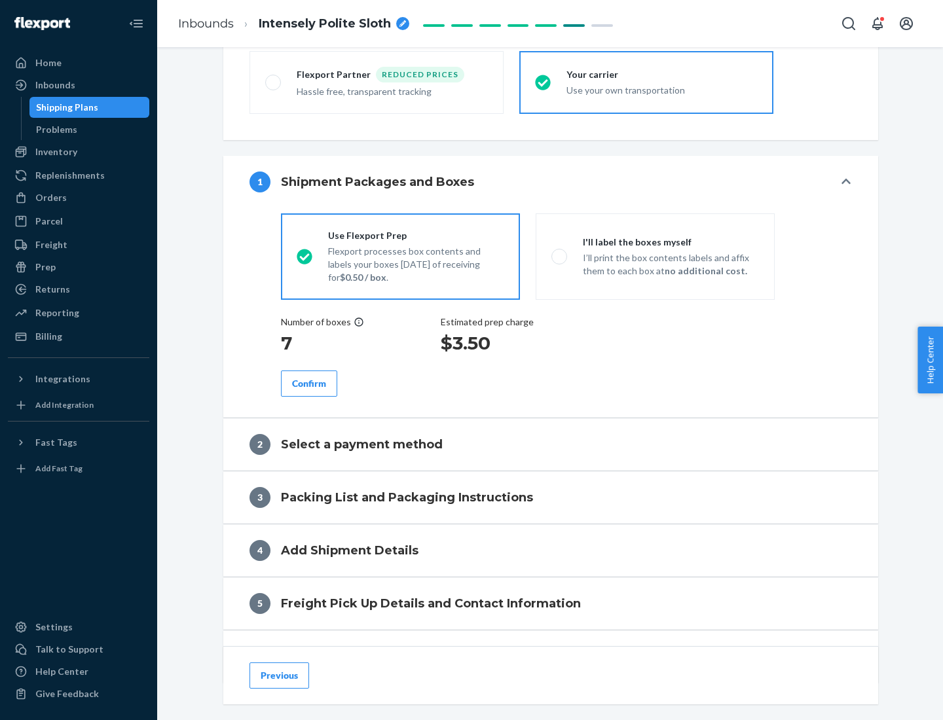
click at [309, 383] on div "Confirm" at bounding box center [309, 383] width 34 height 13
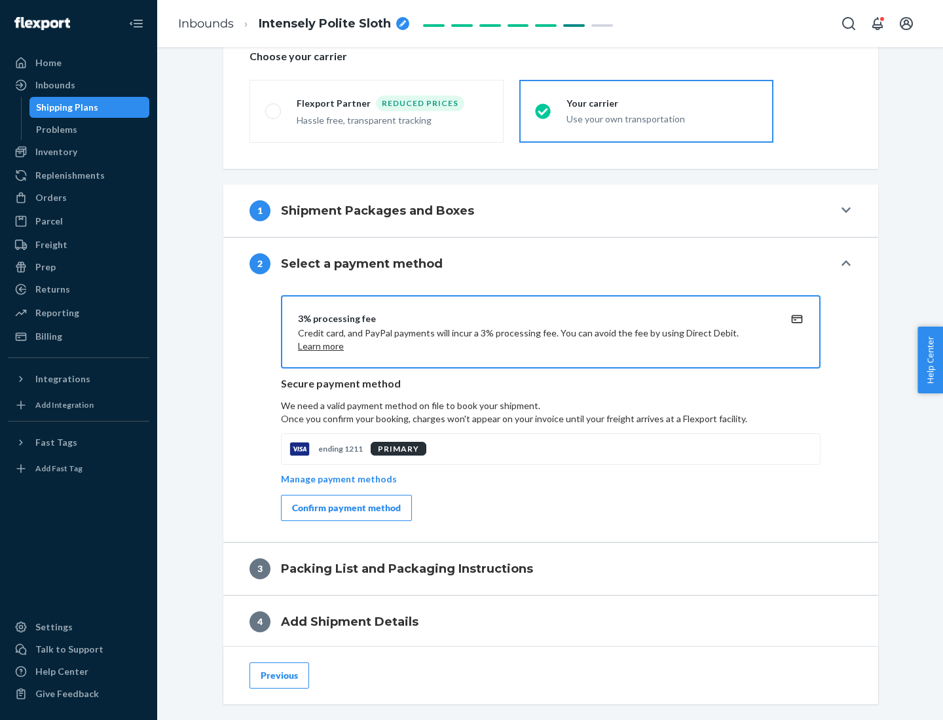
scroll to position [470, 0]
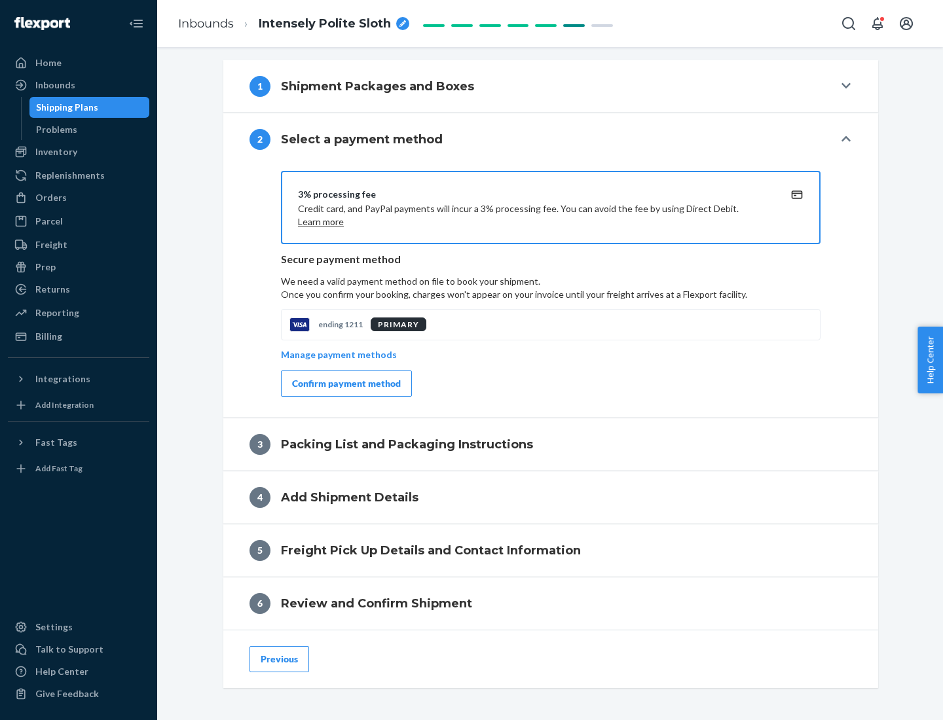
click at [345, 384] on div "Confirm payment method" at bounding box center [346, 383] width 109 height 13
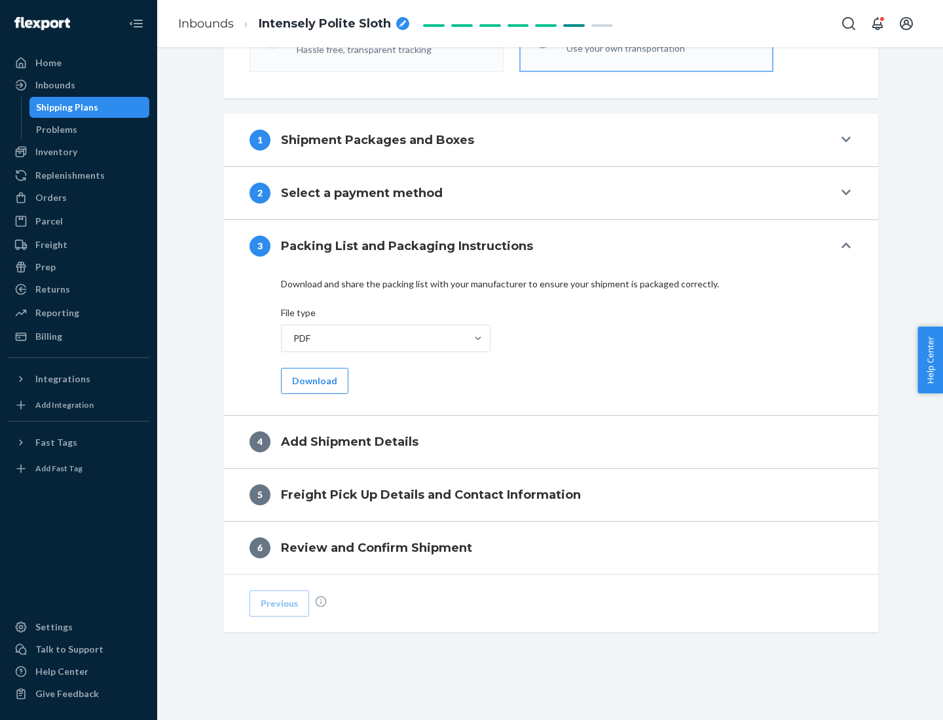
scroll to position [413, 0]
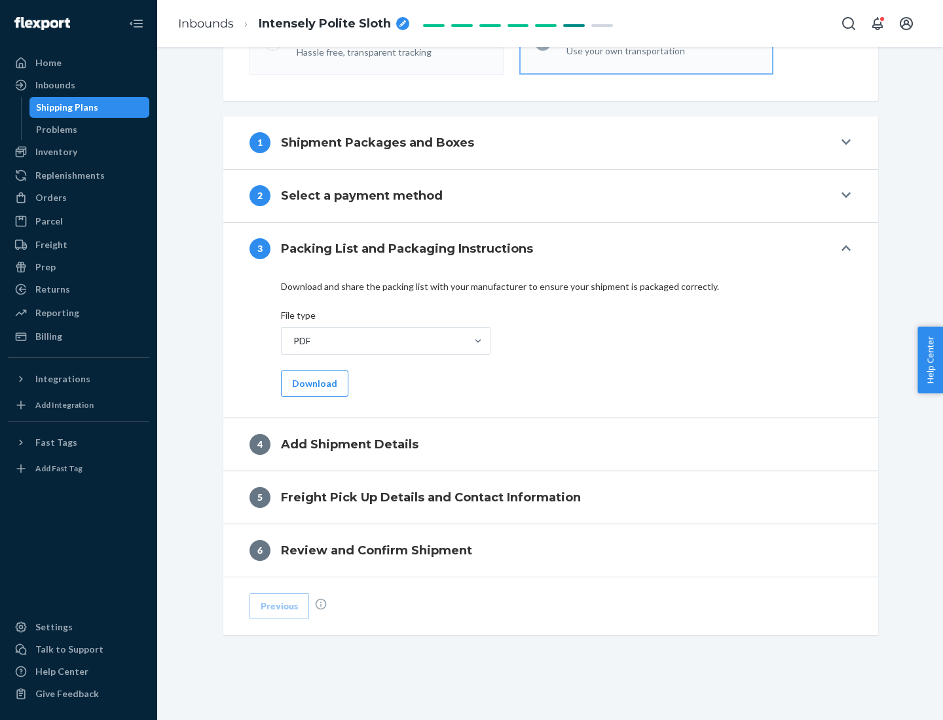
click at [313, 383] on button "Download" at bounding box center [314, 384] width 67 height 26
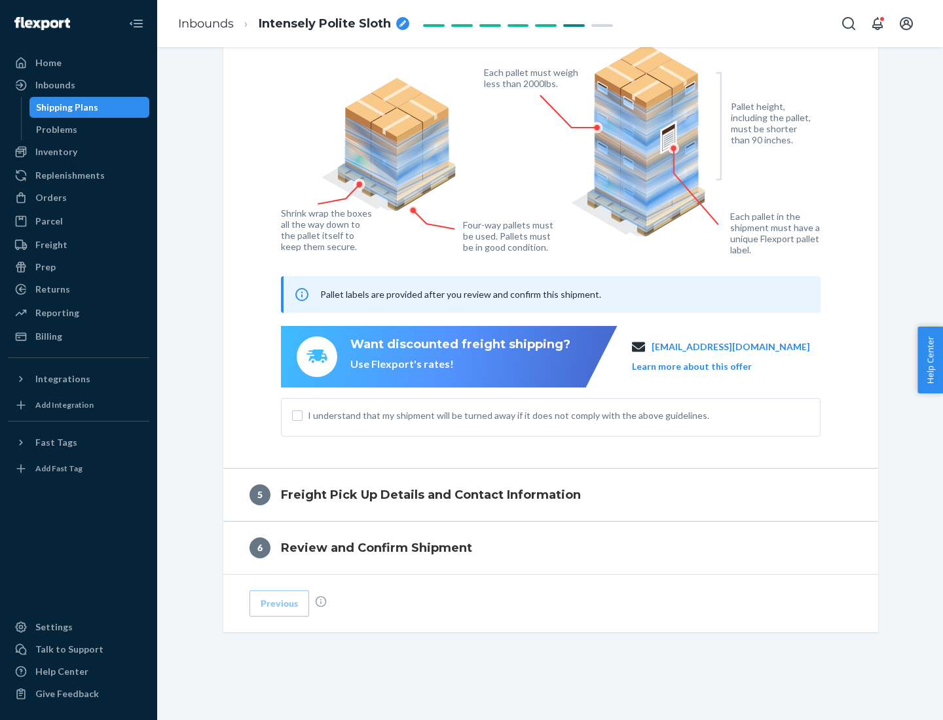
click at [551, 415] on span "I understand that my shipment will be turned away if it does not comply with th…" at bounding box center [559, 415] width 502 height 13
click at [303, 415] on input "I understand that my shipment will be turned away if it does not comply with th…" at bounding box center [297, 416] width 10 height 10
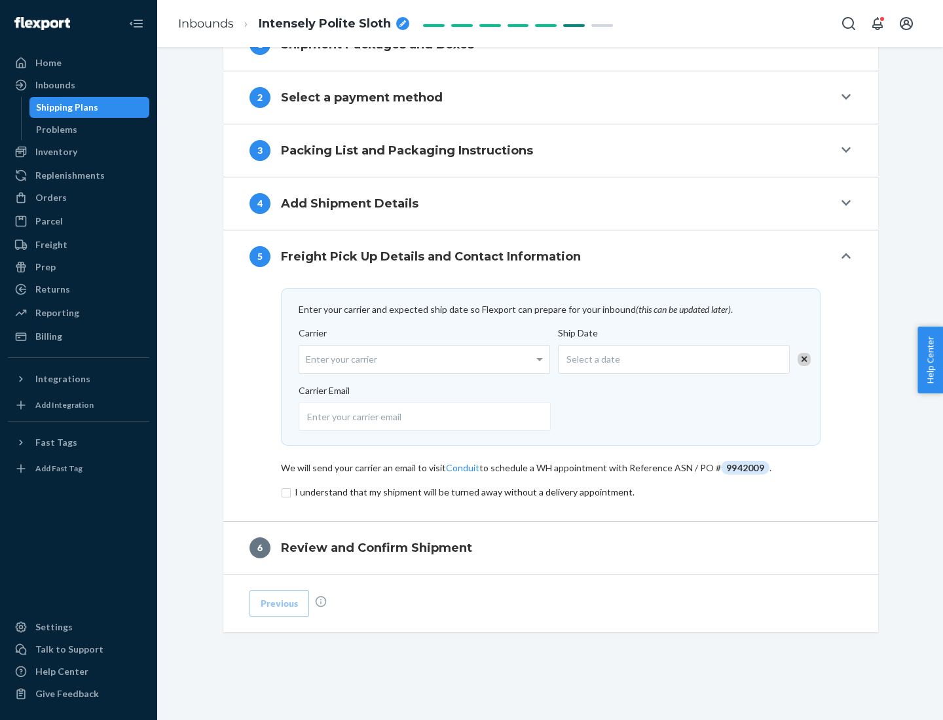
scroll to position [511, 0]
click at [551, 492] on input "checkbox" at bounding box center [551, 493] width 540 height 16
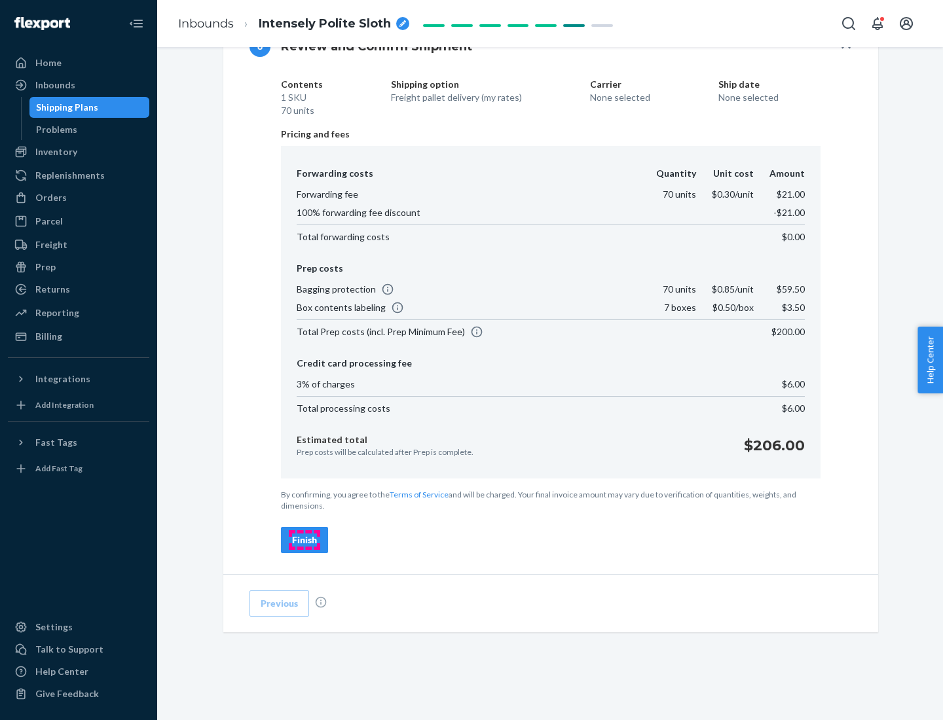
click at [305, 540] on div "Finish" at bounding box center [304, 540] width 25 height 13
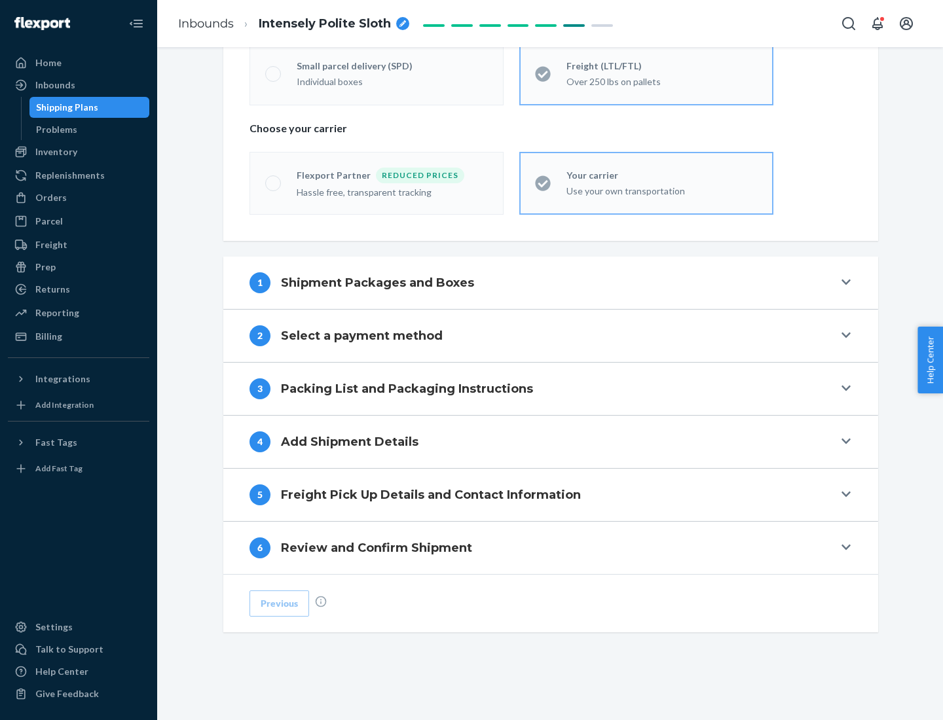
scroll to position [273, 0]
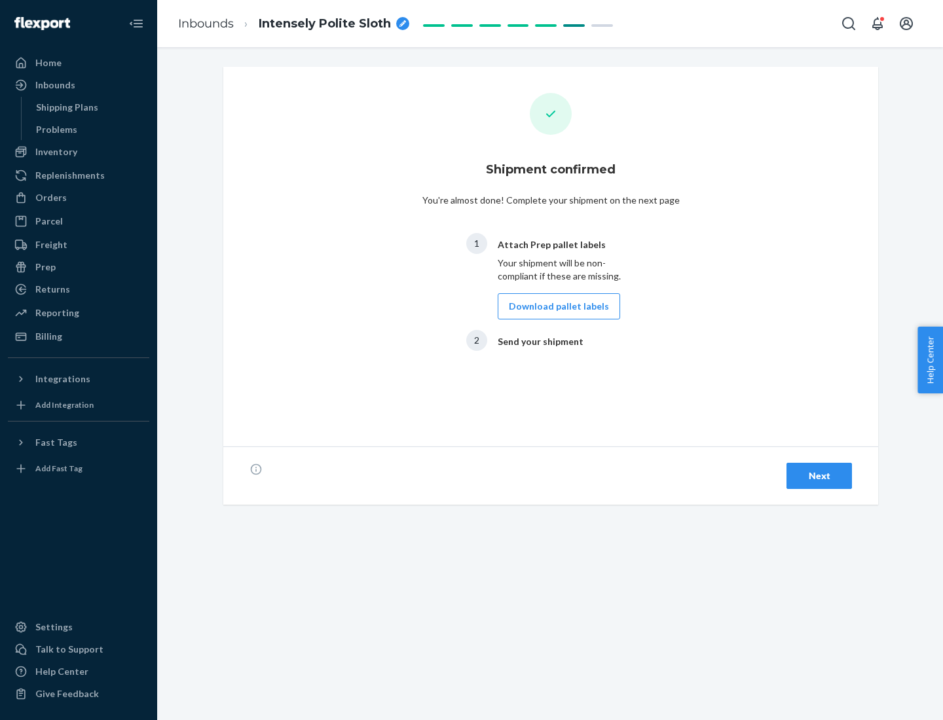
click at [555, 306] on button "Download pallet labels" at bounding box center [559, 306] width 122 height 26
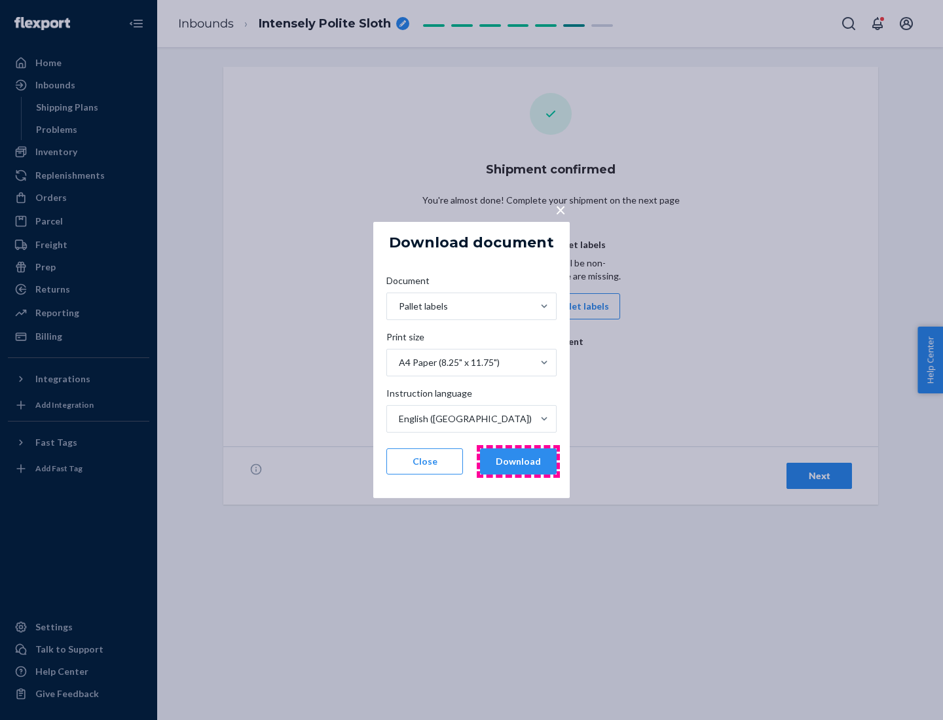
click at [518, 462] on button "Download" at bounding box center [518, 462] width 77 height 26
click at [560, 209] on span "×" at bounding box center [560, 209] width 10 height 22
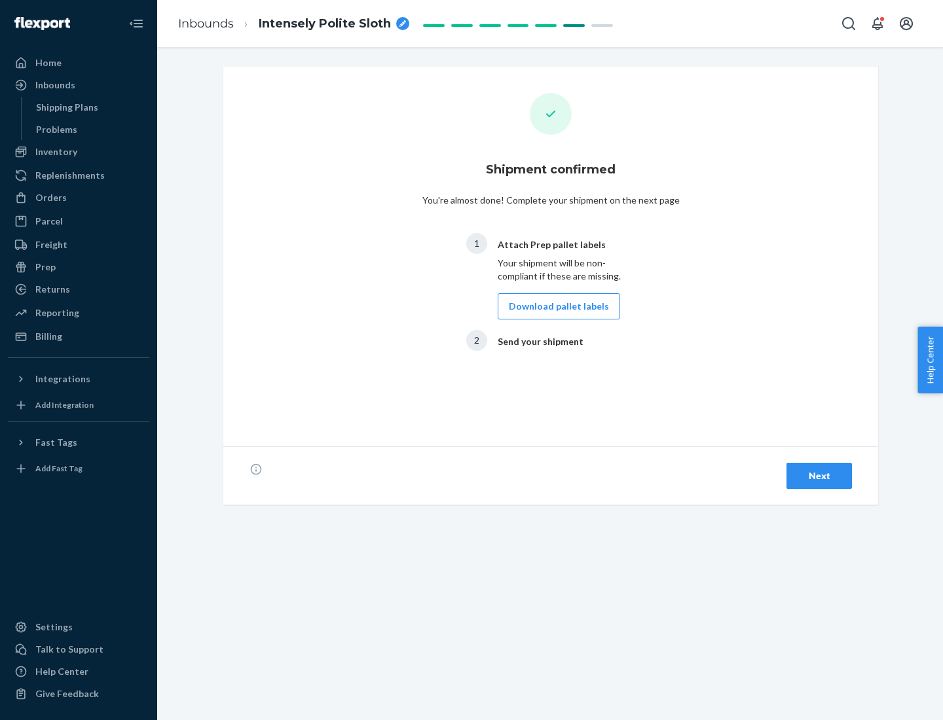
click at [819, 476] on div "Next" at bounding box center [819, 476] width 43 height 13
